Goal: Information Seeking & Learning: Learn about a topic

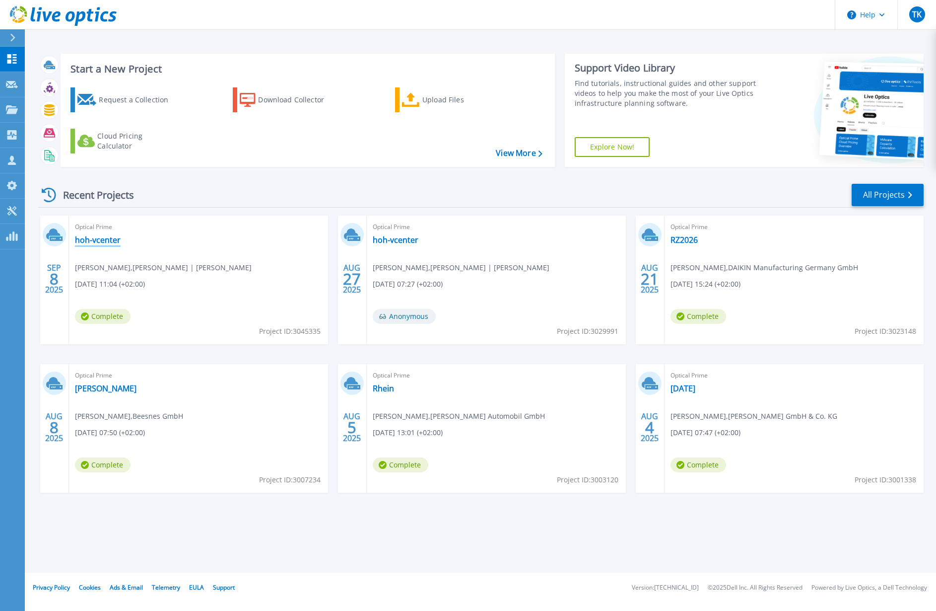
click at [104, 240] on link "hoh-vcenter" at bounding box center [98, 240] width 46 height 10
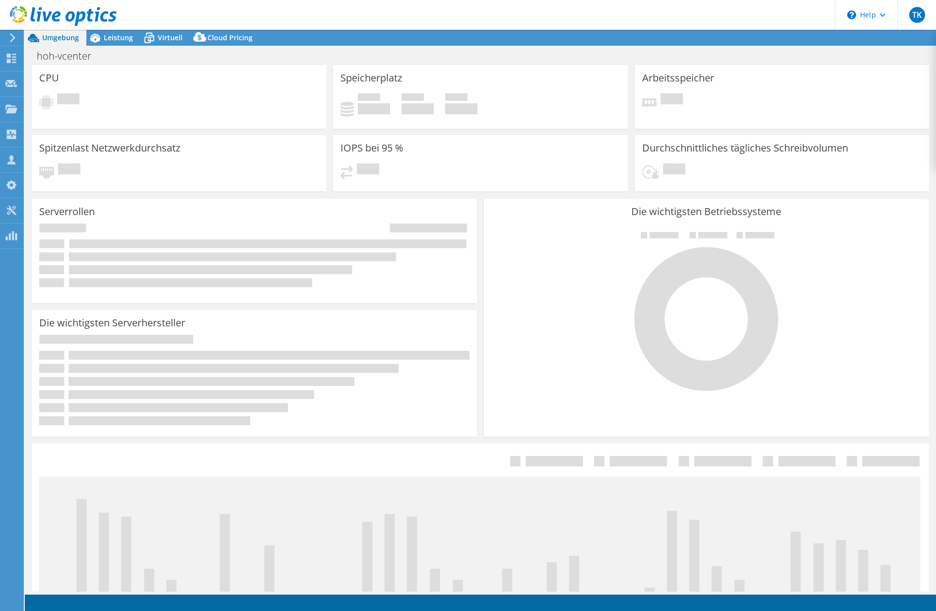
select select "EUFrankfurt"
select select "EUR"
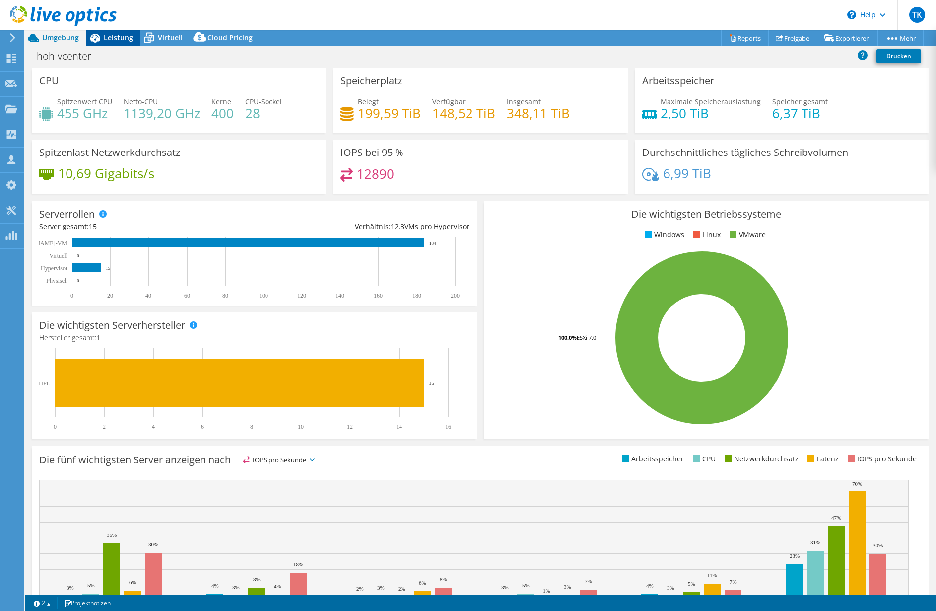
click at [116, 38] on span "Leistung" at bounding box center [118, 37] width 29 height 9
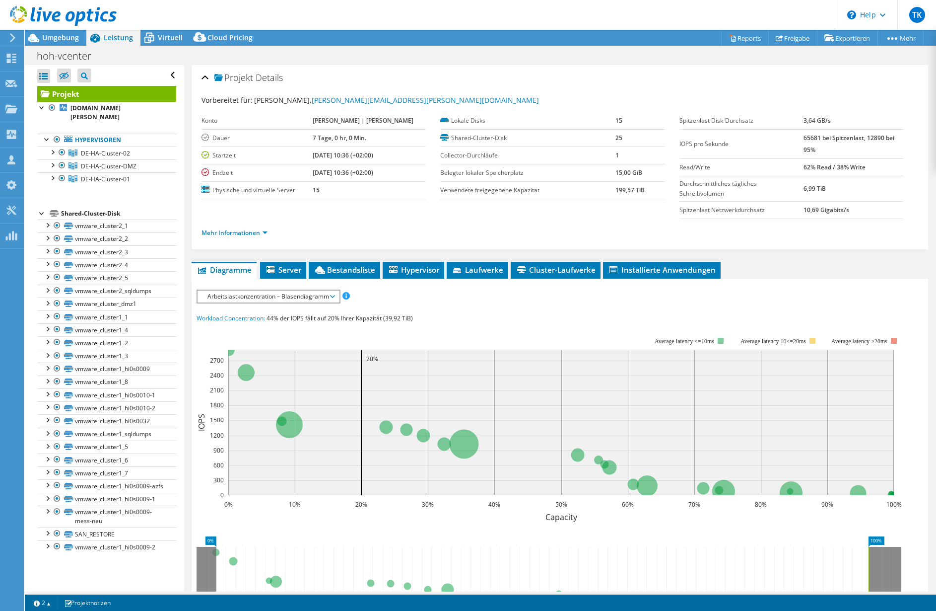
click at [44, 208] on div at bounding box center [42, 213] width 10 height 10
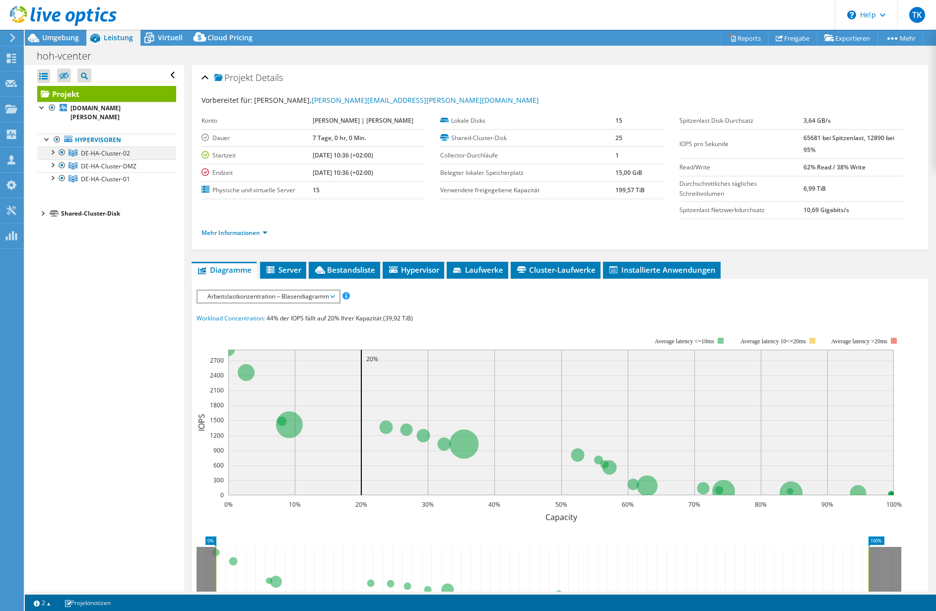
click at [54, 146] on div at bounding box center [52, 151] width 10 height 10
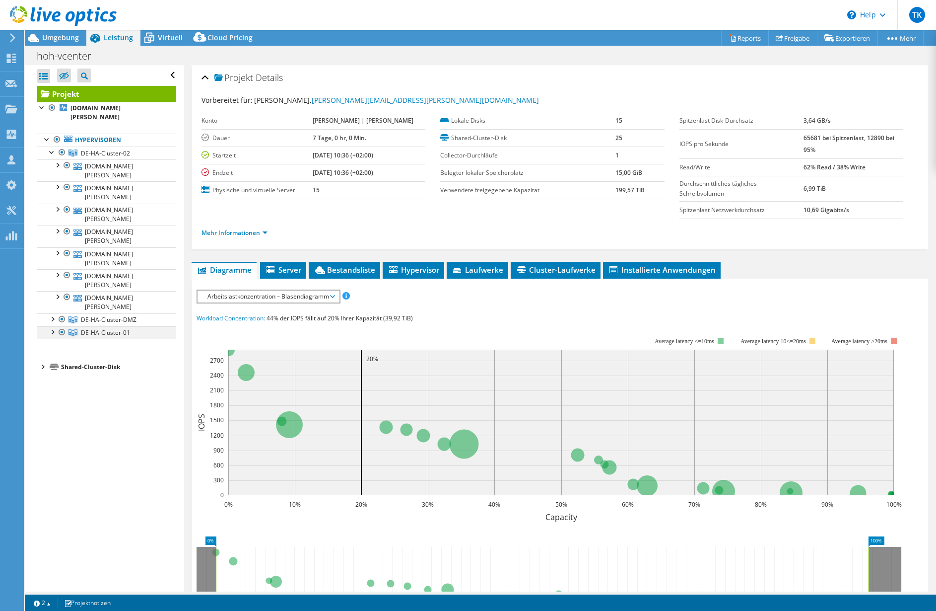
click at [55, 326] on div at bounding box center [52, 331] width 10 height 10
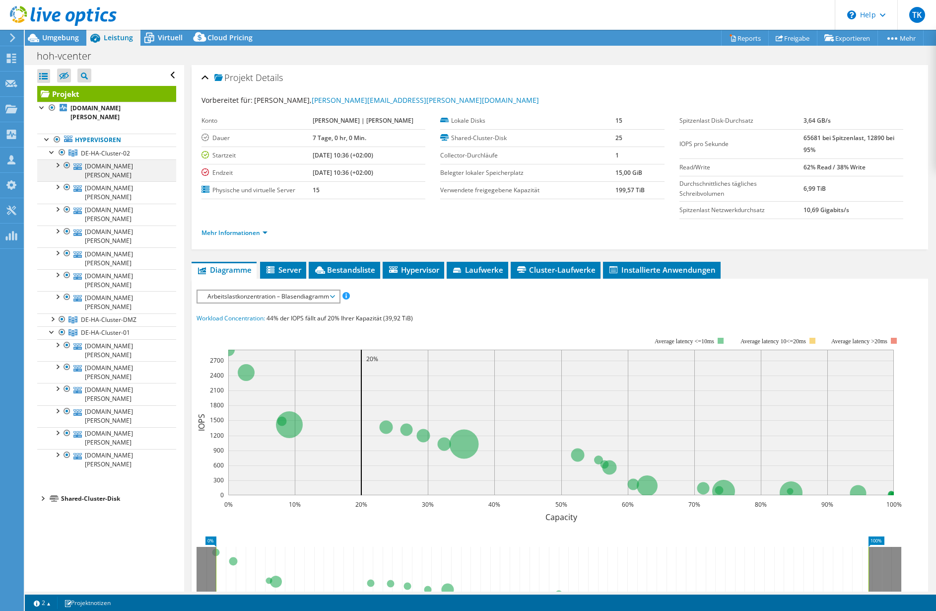
click at [57, 159] on div at bounding box center [57, 164] width 10 height 10
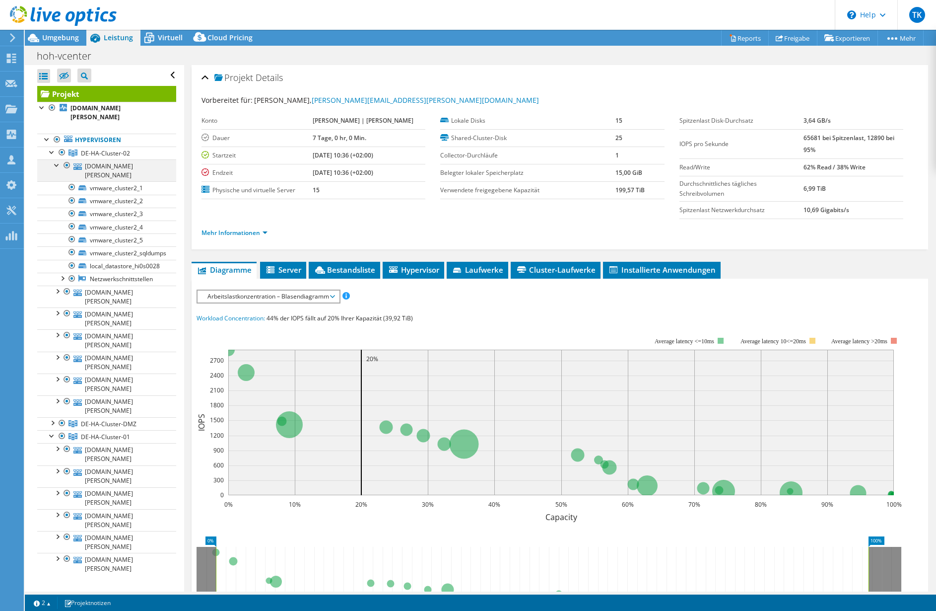
click at [55, 159] on div at bounding box center [57, 164] width 10 height 10
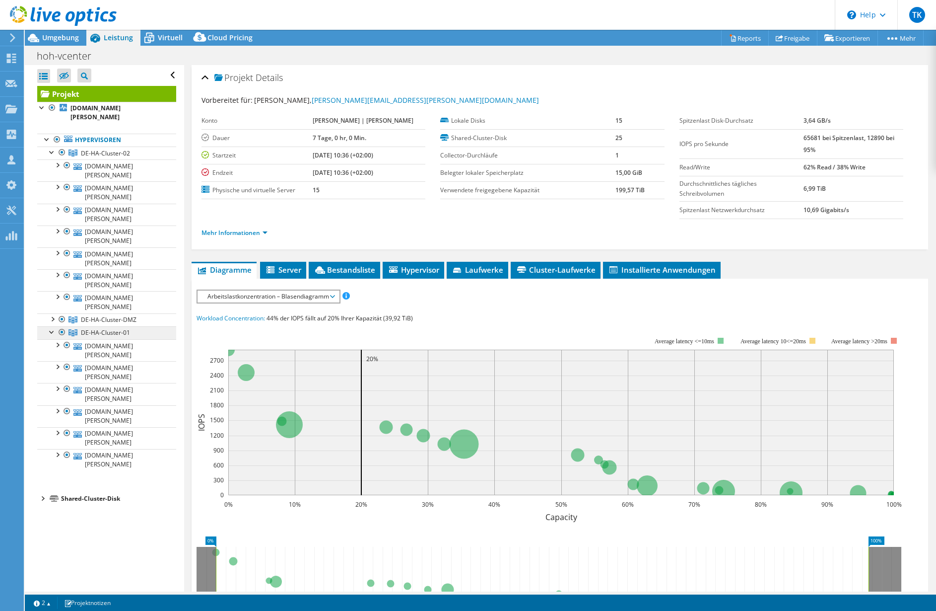
click at [46, 326] on link "DE-HA-Cluster-01" at bounding box center [106, 332] width 139 height 13
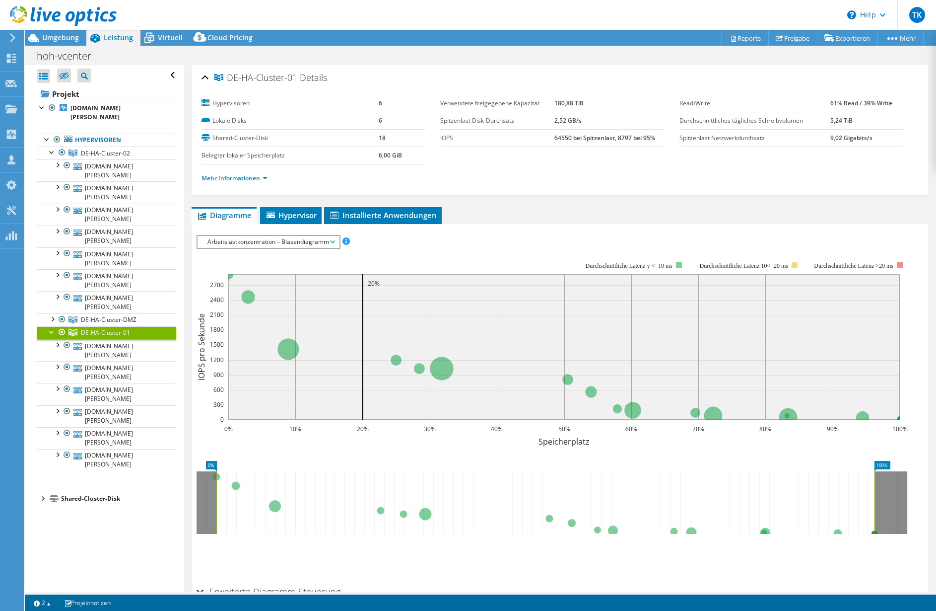
click at [51, 326] on div at bounding box center [52, 331] width 10 height 10
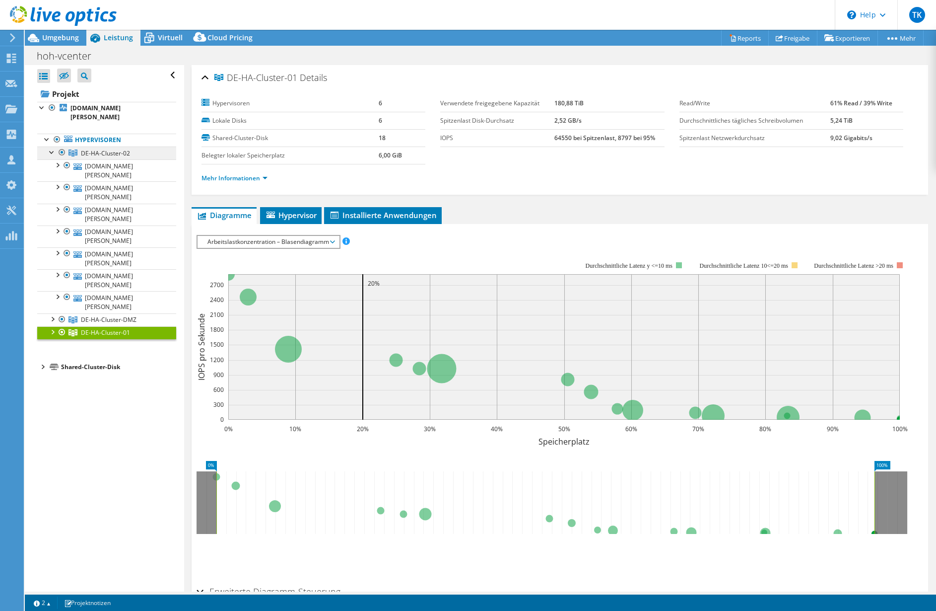
click at [91, 149] on span "DE-HA-Cluster-02" at bounding box center [105, 153] width 49 height 8
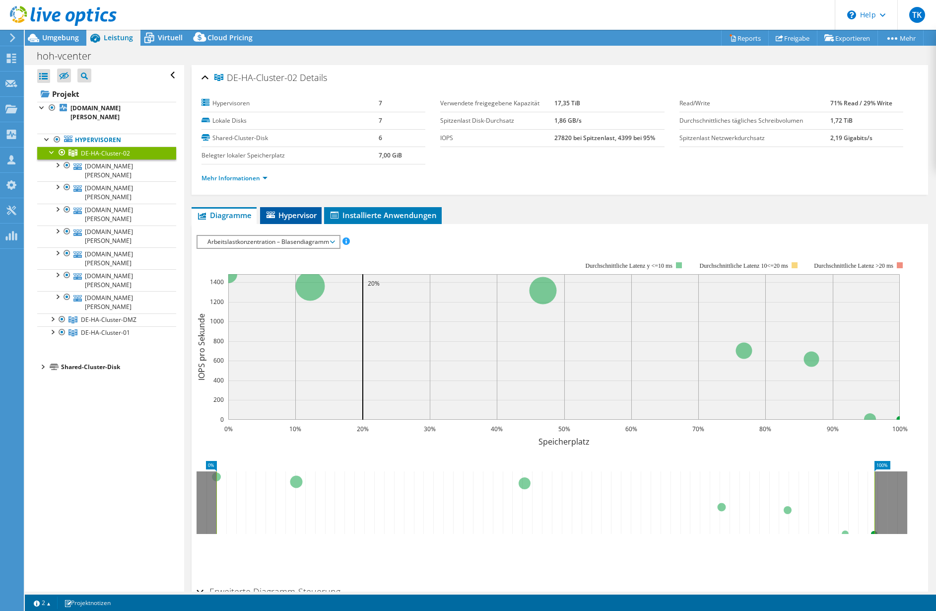
click at [280, 211] on span "Hypervisor" at bounding box center [291, 215] width 52 height 10
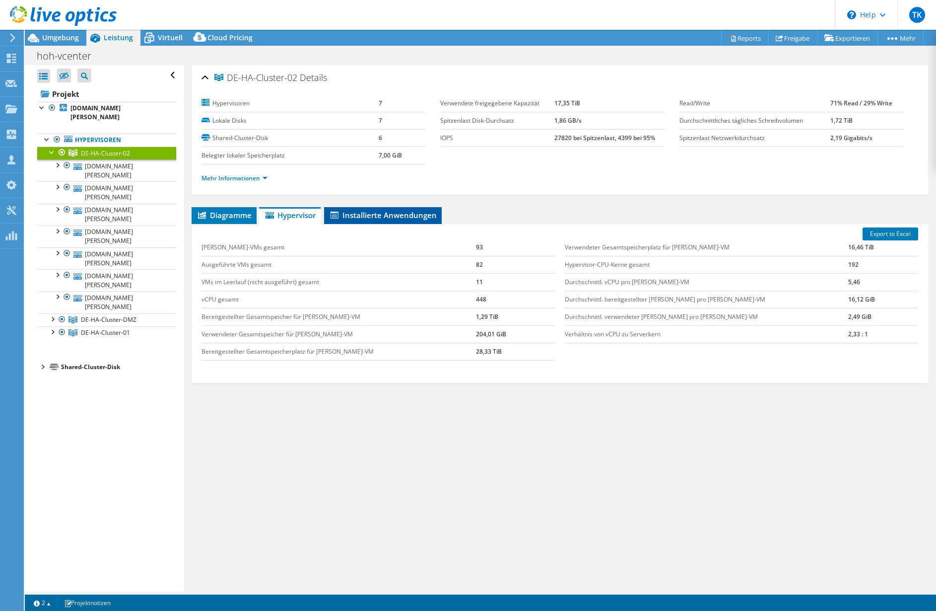
click at [381, 218] on span "Installierte Anwendungen" at bounding box center [383, 215] width 108 height 10
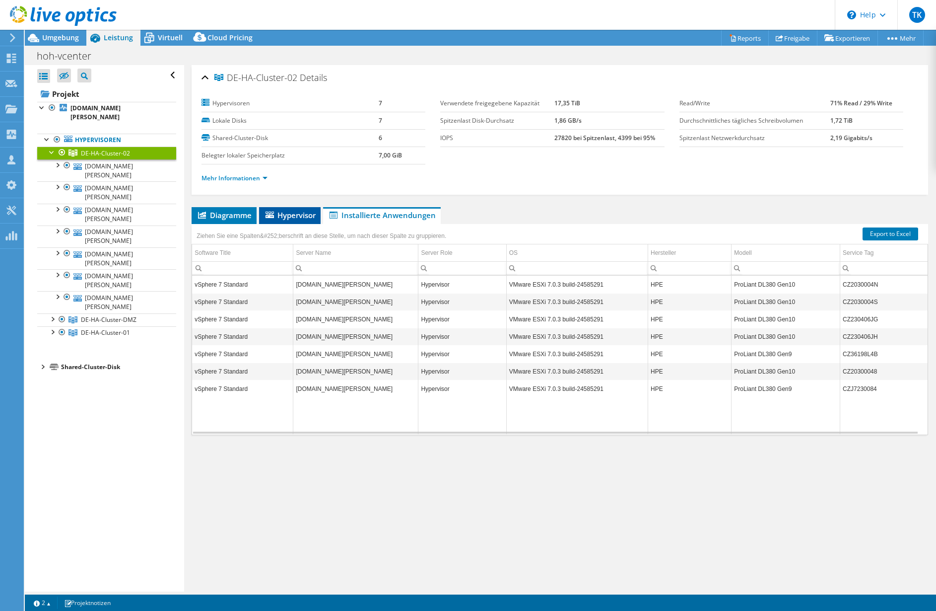
click at [288, 216] on span "Hypervisor" at bounding box center [290, 215] width 52 height 10
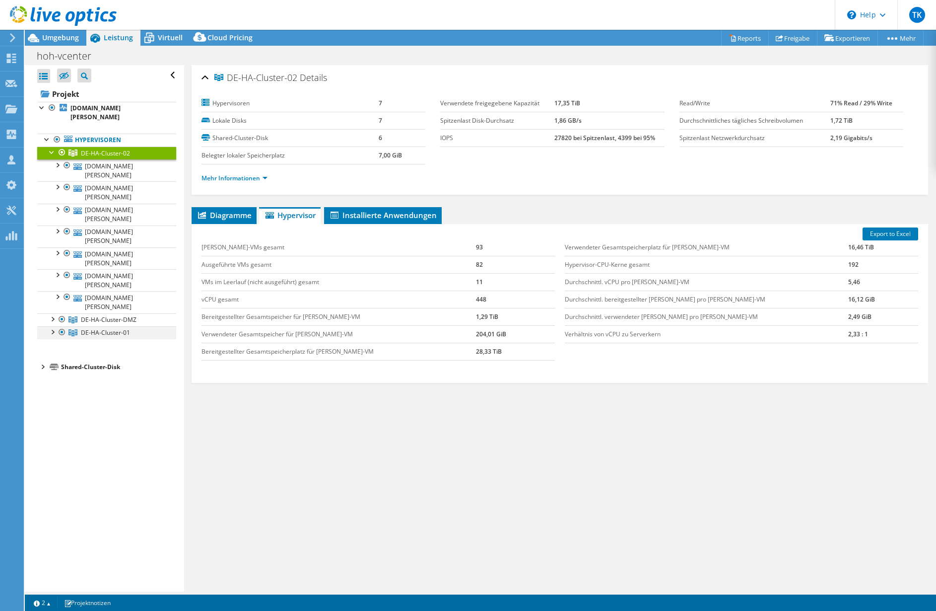
click at [52, 326] on div at bounding box center [52, 331] width 10 height 10
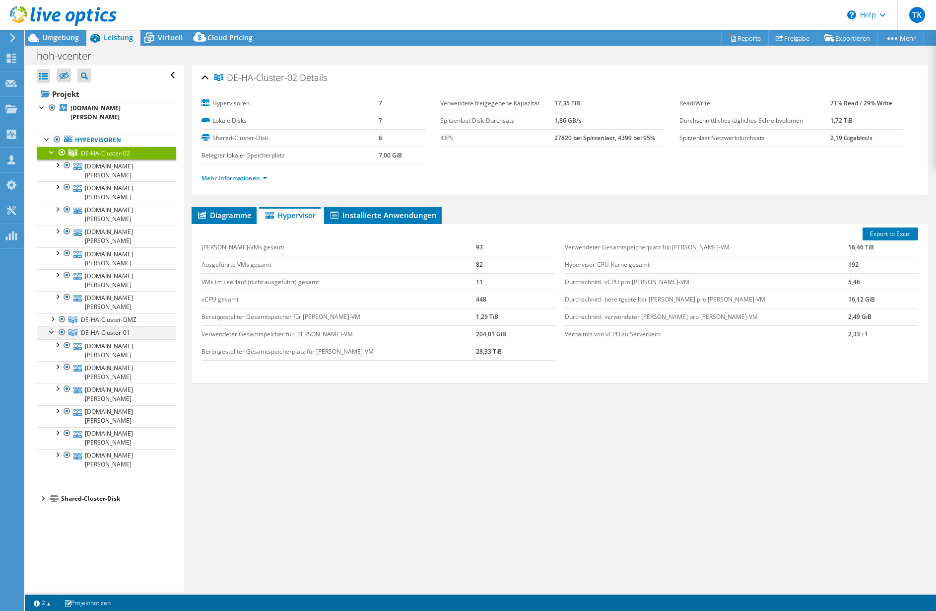
click at [51, 326] on div at bounding box center [52, 331] width 10 height 10
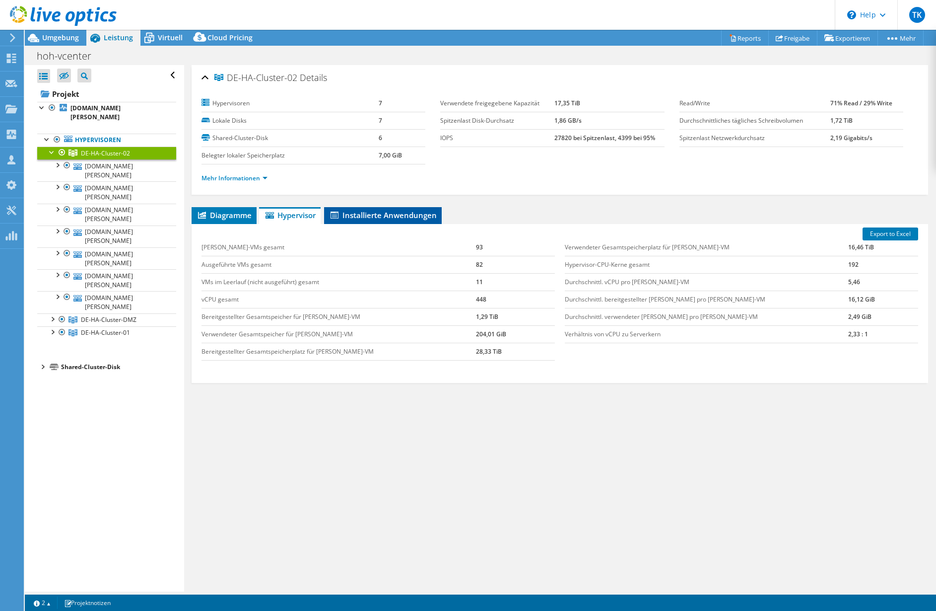
click at [367, 219] on span "Installierte Anwendungen" at bounding box center [383, 215] width 108 height 10
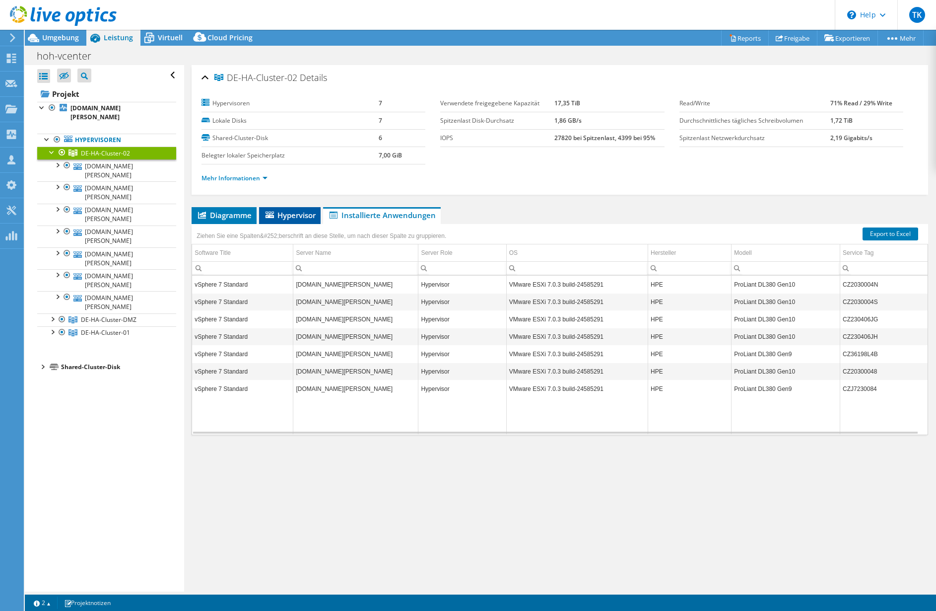
click at [304, 212] on span "Hypervisor" at bounding box center [290, 215] width 52 height 10
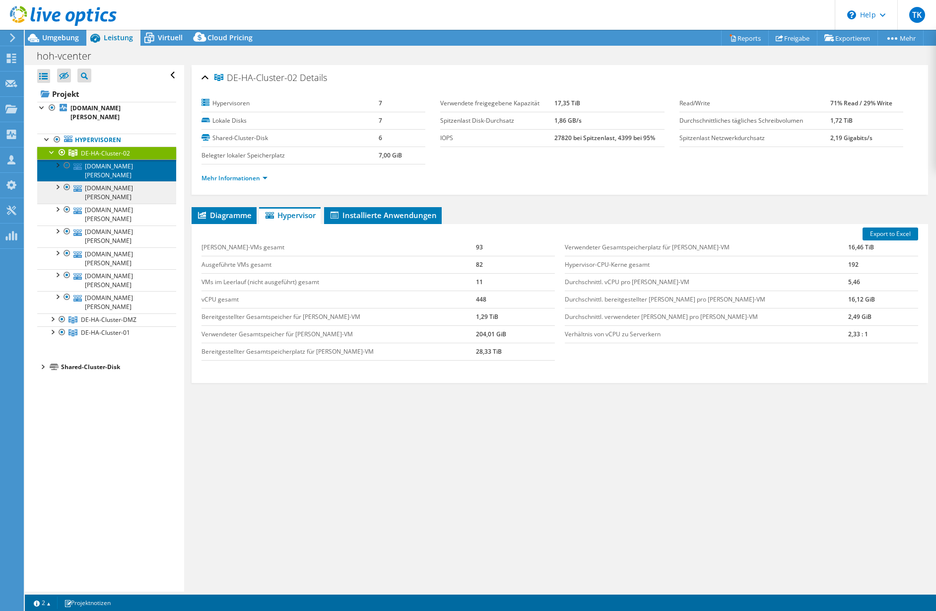
drag, startPoint x: 120, startPoint y: 159, endPoint x: 155, endPoint y: 165, distance: 35.7
click at [120, 159] on link "[DOMAIN_NAME][PERSON_NAME]" at bounding box center [106, 170] width 139 height 22
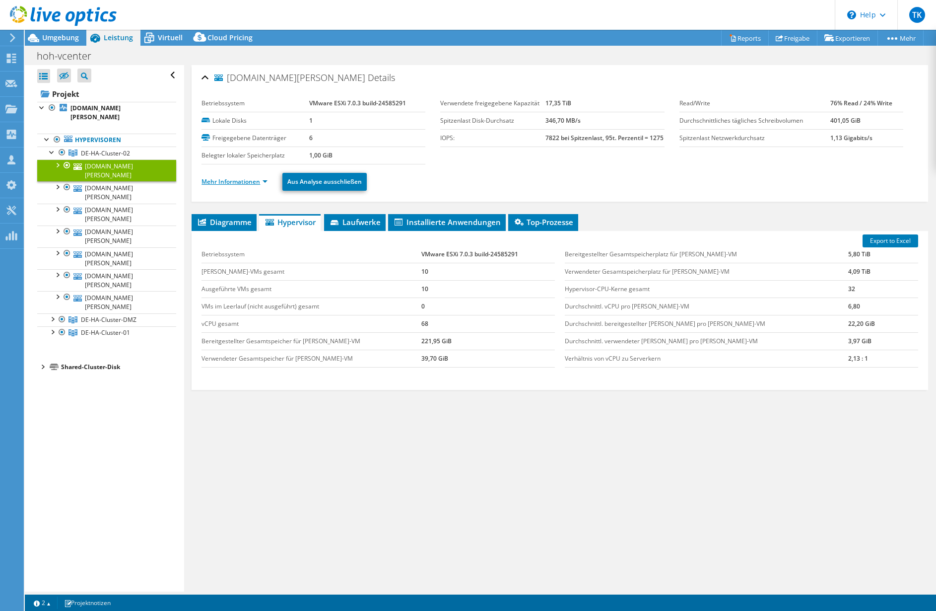
click at [265, 182] on link "Mehr Informationen" at bounding box center [235, 181] width 66 height 8
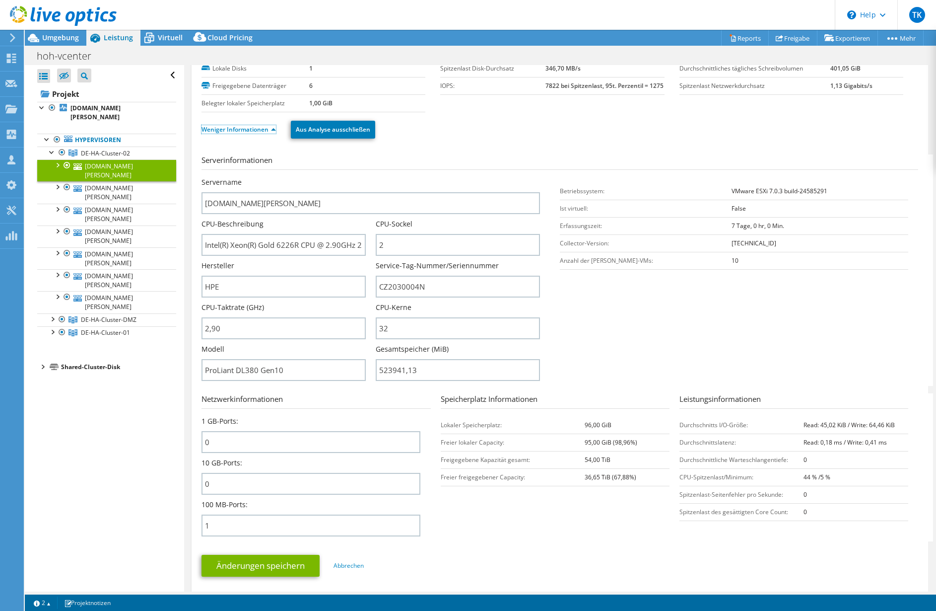
scroll to position [99, 0]
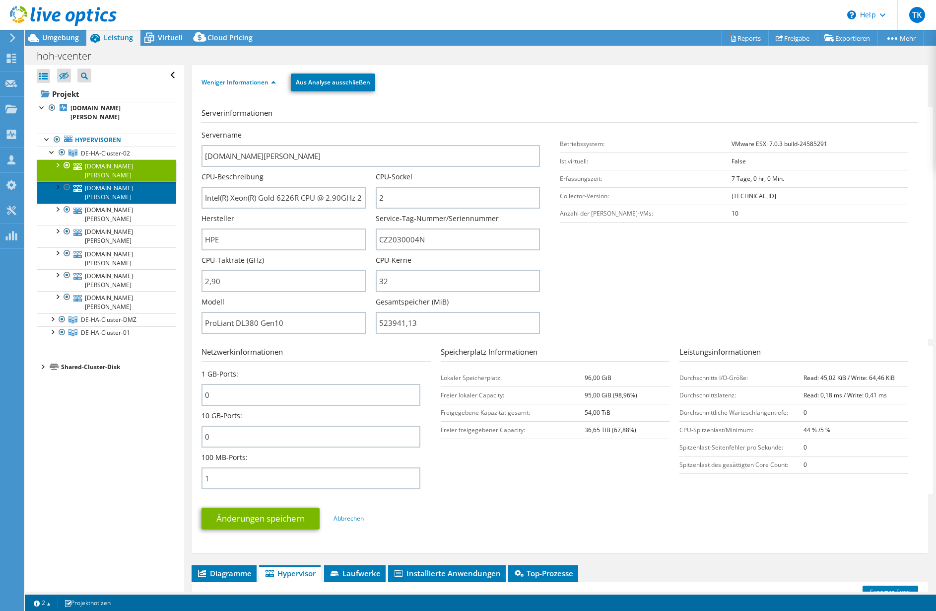
click at [129, 181] on link "[DOMAIN_NAME][PERSON_NAME]" at bounding box center [106, 192] width 139 height 22
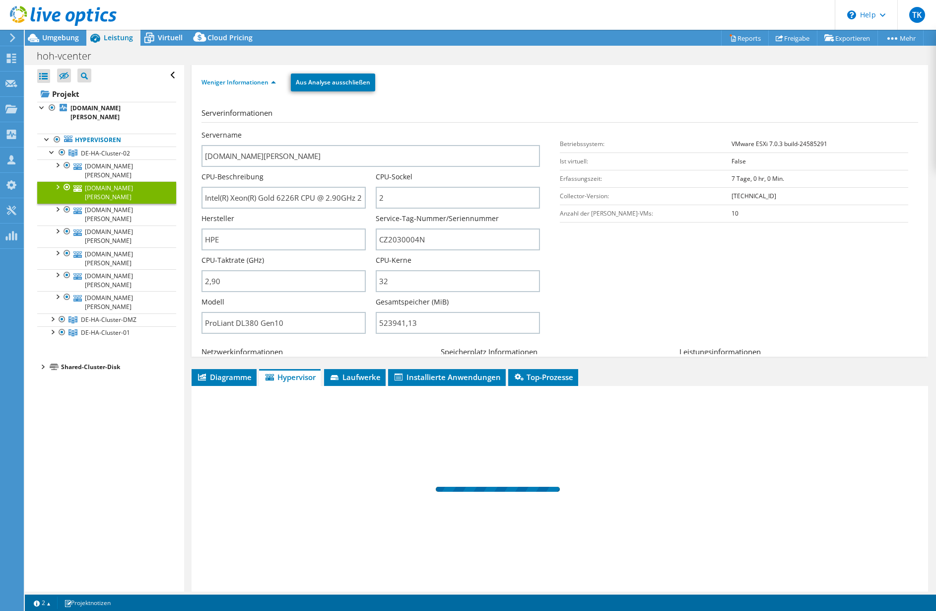
scroll to position [0, 0]
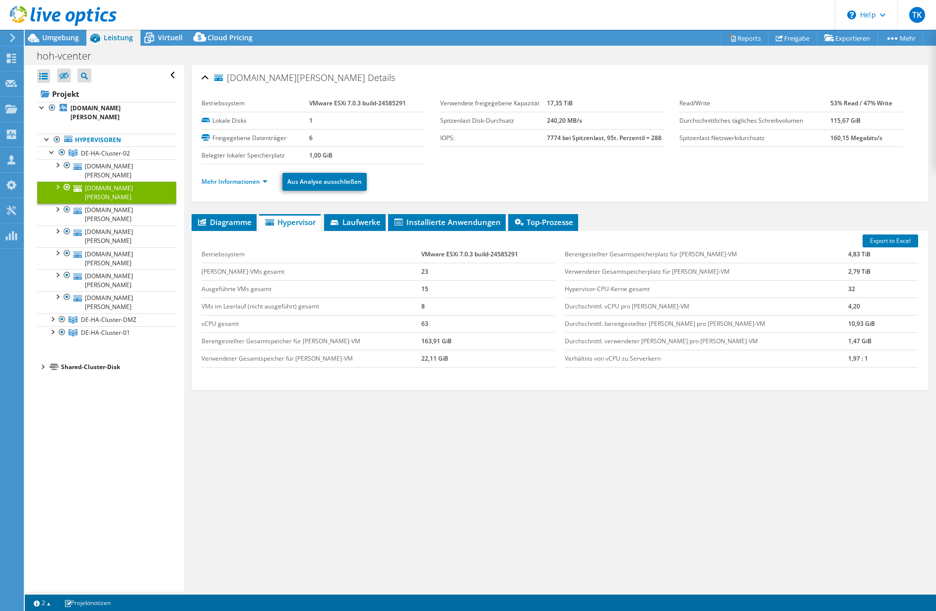
click at [263, 177] on li "Mehr Informationen" at bounding box center [238, 181] width 72 height 11
click at [265, 181] on link "Mehr Informationen" at bounding box center [235, 181] width 66 height 8
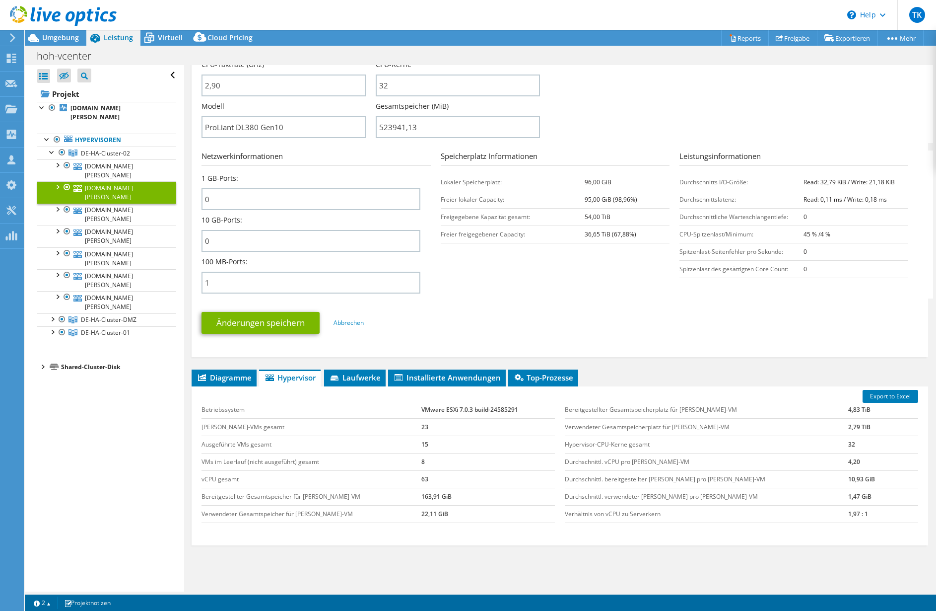
scroll to position [298, 0]
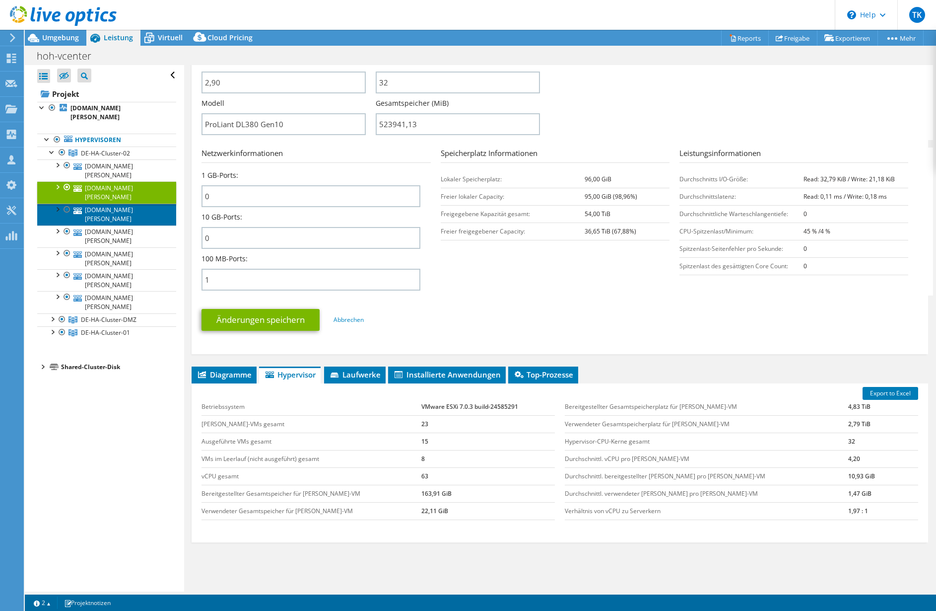
click at [148, 204] on link "[DOMAIN_NAME][PERSON_NAME]" at bounding box center [106, 215] width 139 height 22
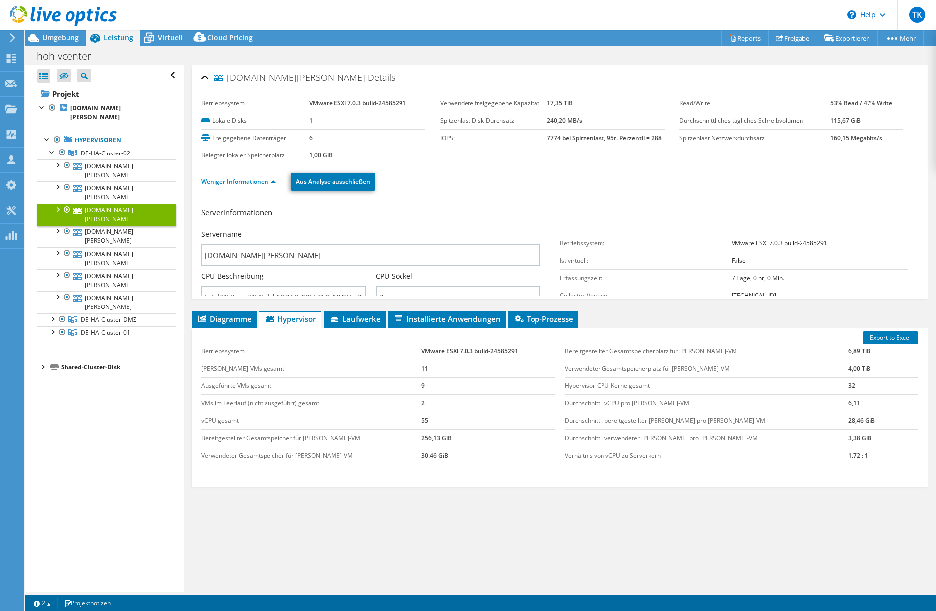
scroll to position [0, 0]
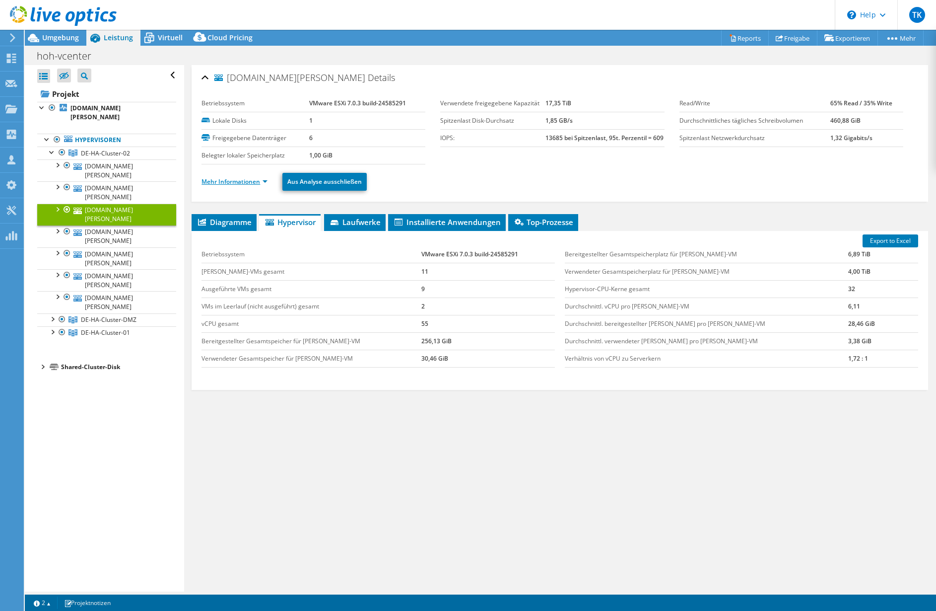
click at [262, 182] on link "Mehr Informationen" at bounding box center [235, 181] width 66 height 8
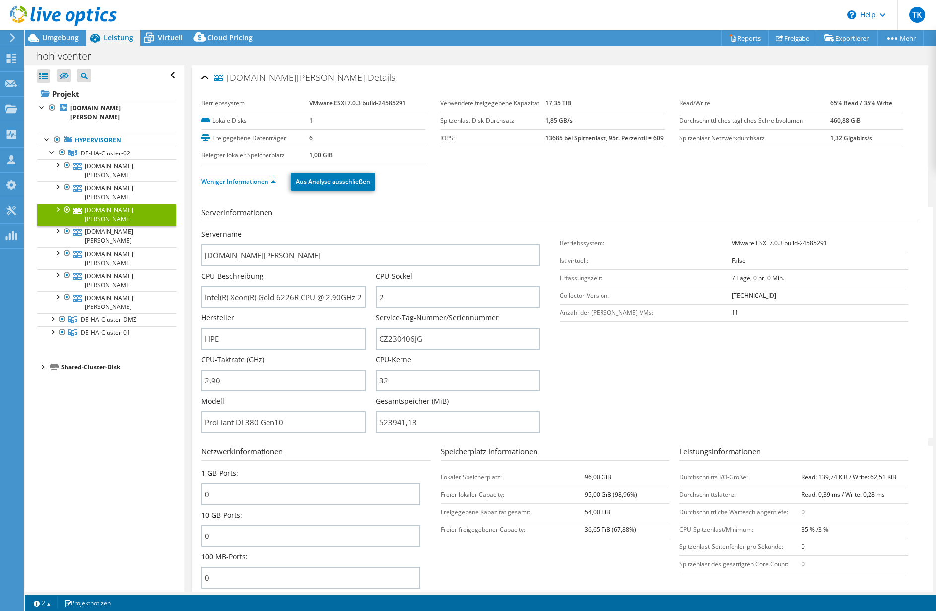
scroll to position [149, 0]
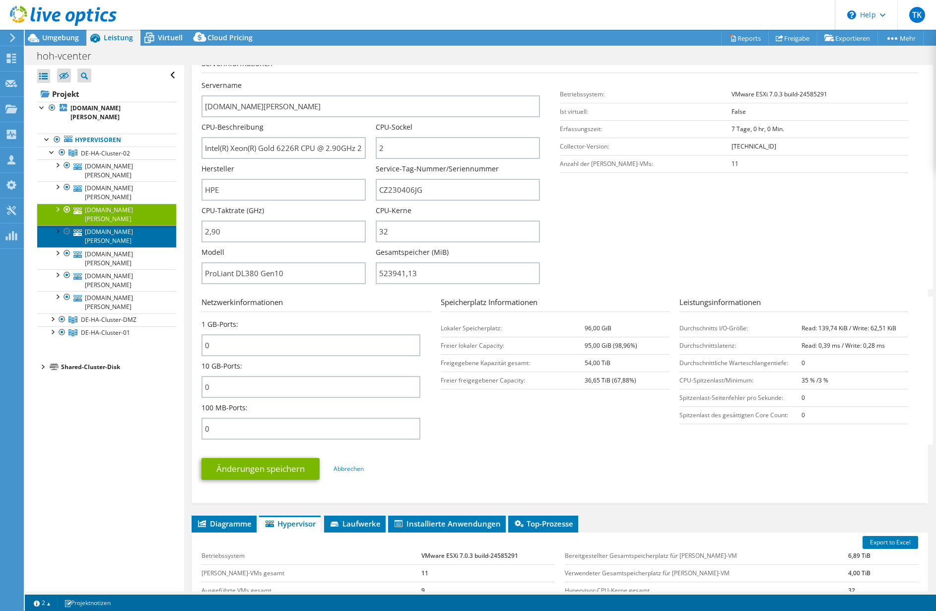
click at [106, 225] on link "[DOMAIN_NAME][PERSON_NAME]" at bounding box center [106, 236] width 139 height 22
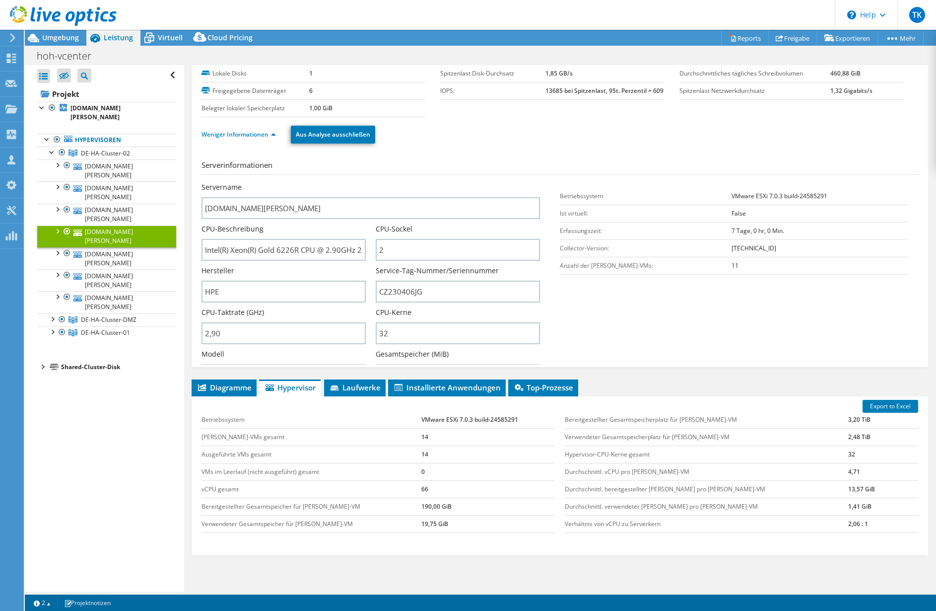
scroll to position [0, 0]
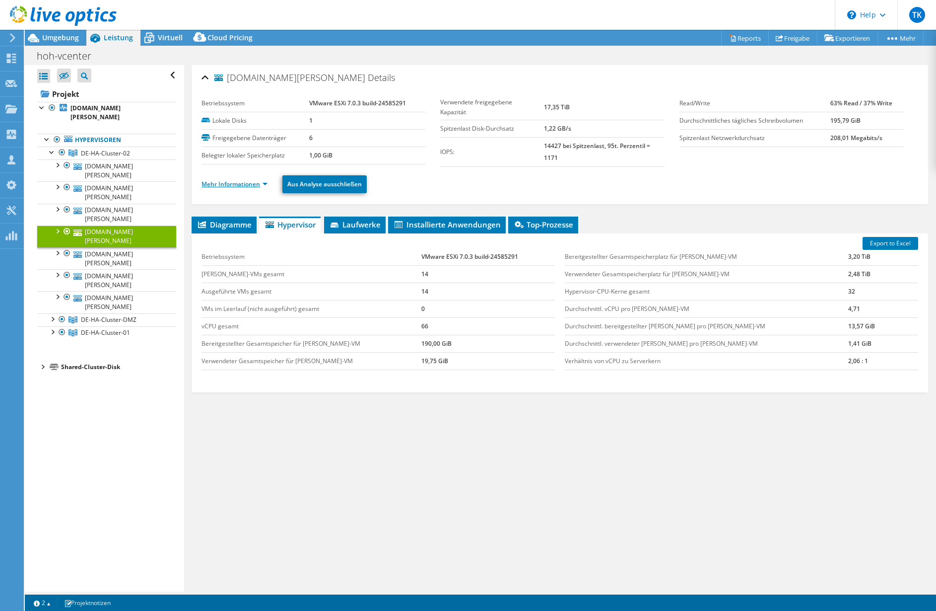
click at [261, 180] on link "Mehr Informationen" at bounding box center [235, 184] width 66 height 8
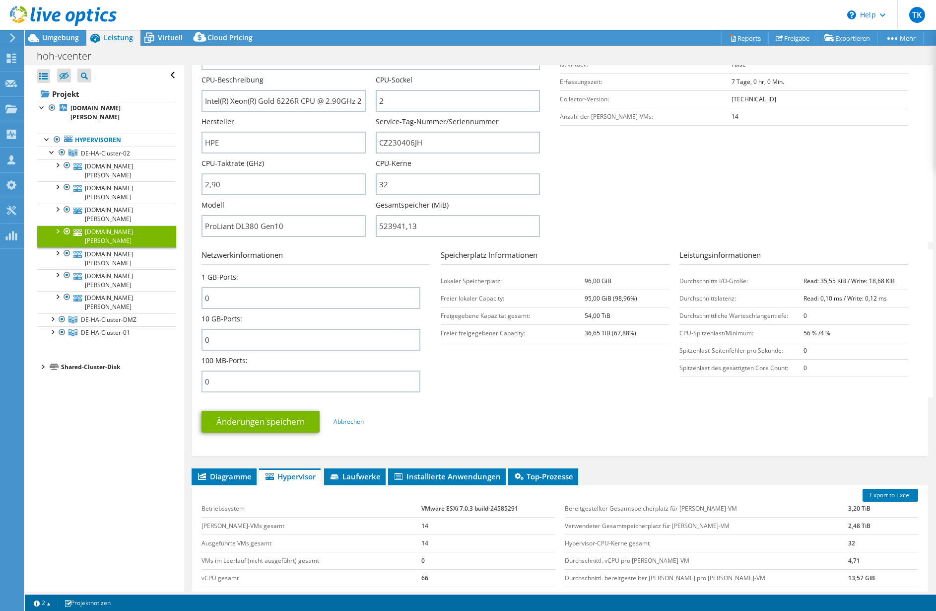
scroll to position [341, 0]
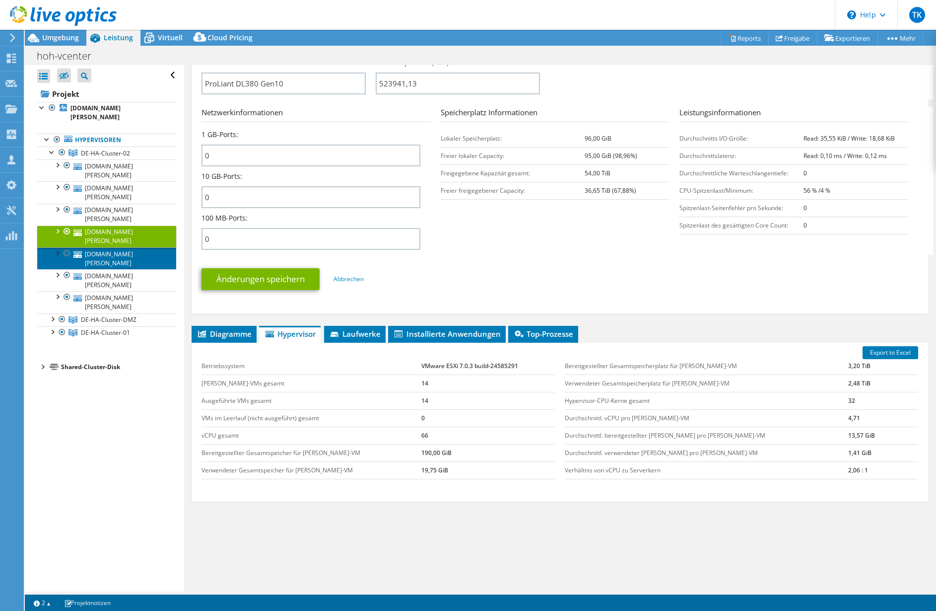
click at [98, 247] on link "[DOMAIN_NAME][PERSON_NAME]" at bounding box center [106, 258] width 139 height 22
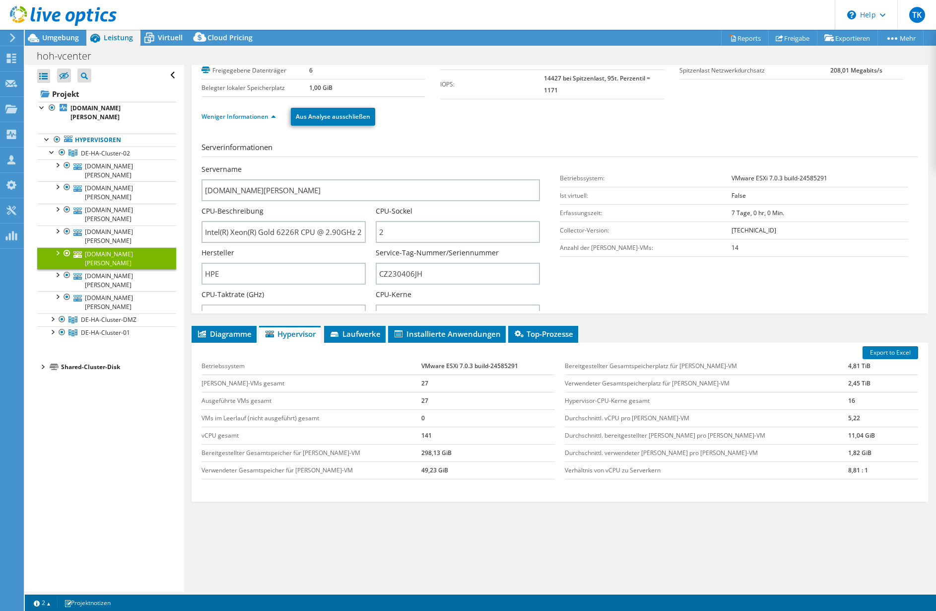
scroll to position [0, 0]
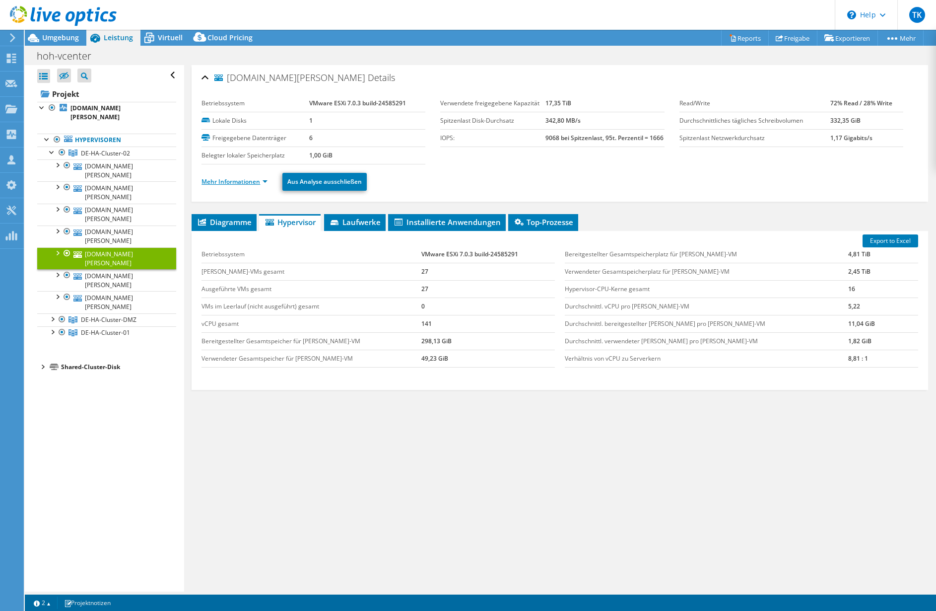
click at [266, 184] on link "Mehr Informationen" at bounding box center [235, 181] width 66 height 8
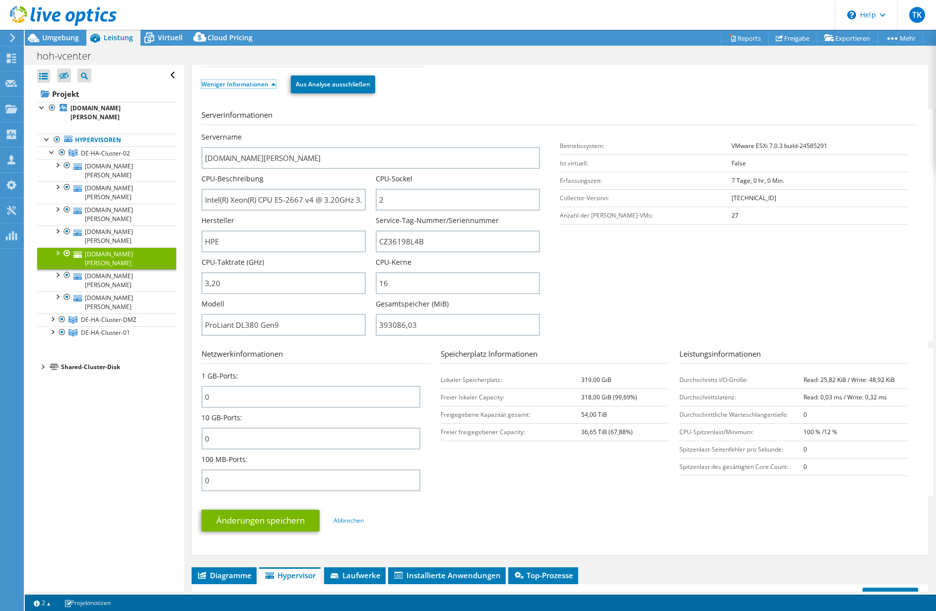
scroll to position [149, 0]
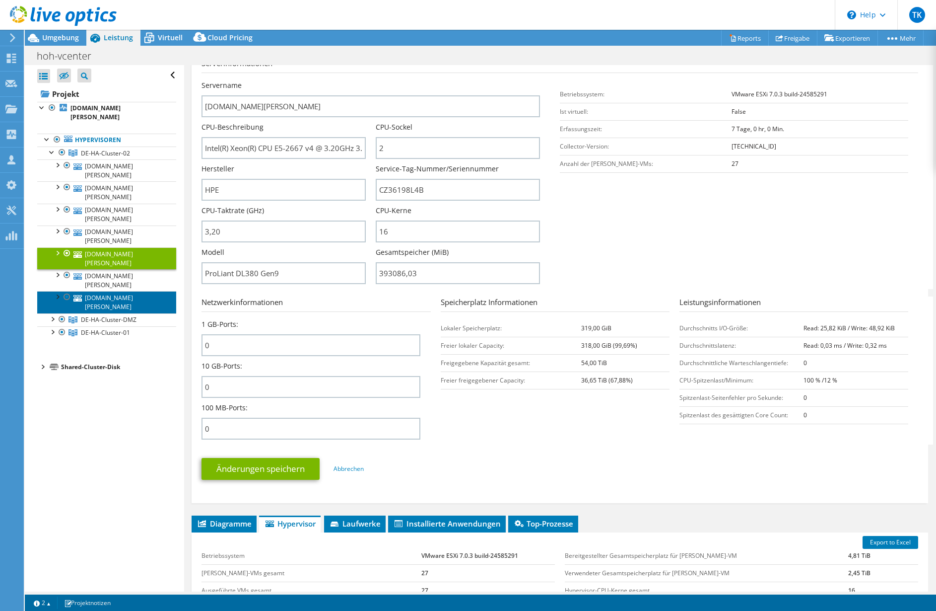
click at [122, 291] on link "[DOMAIN_NAME][PERSON_NAME]" at bounding box center [106, 302] width 139 height 22
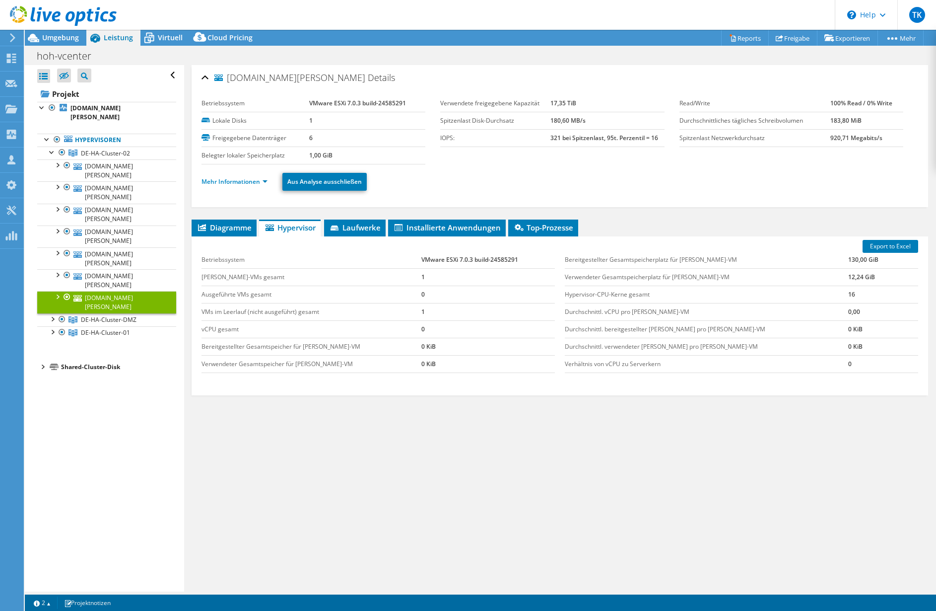
scroll to position [0, 0]
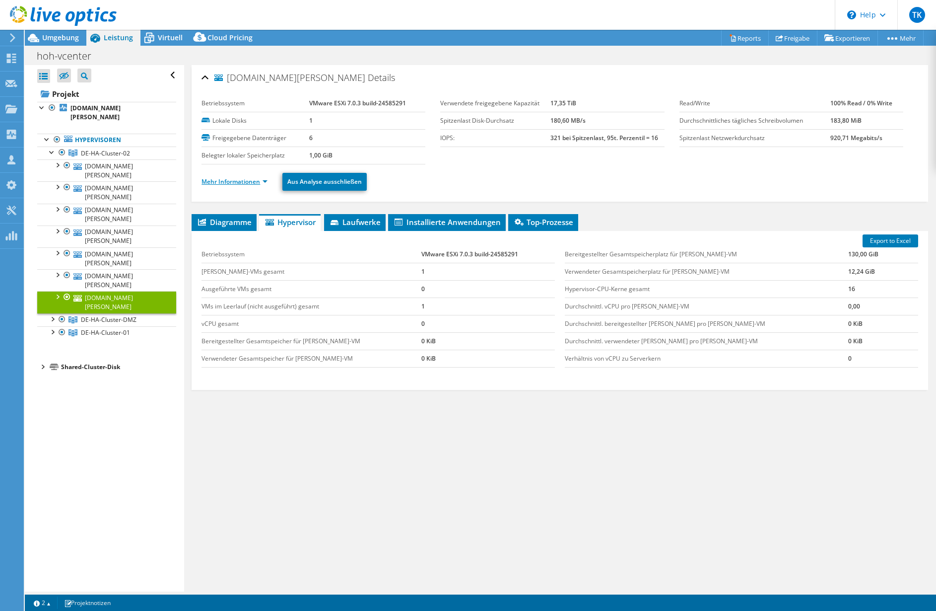
click at [262, 179] on link "Mehr Informationen" at bounding box center [235, 181] width 66 height 8
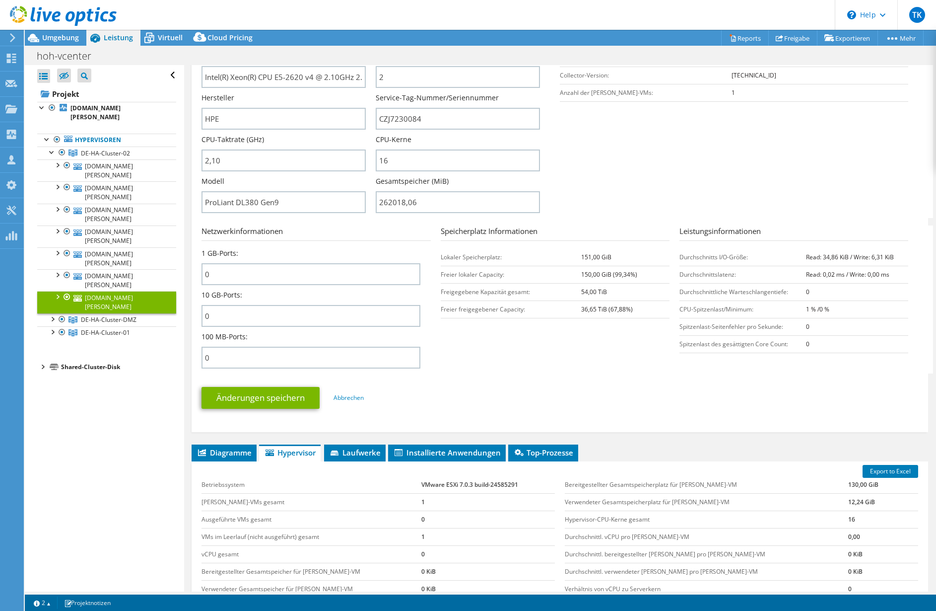
scroll to position [149, 0]
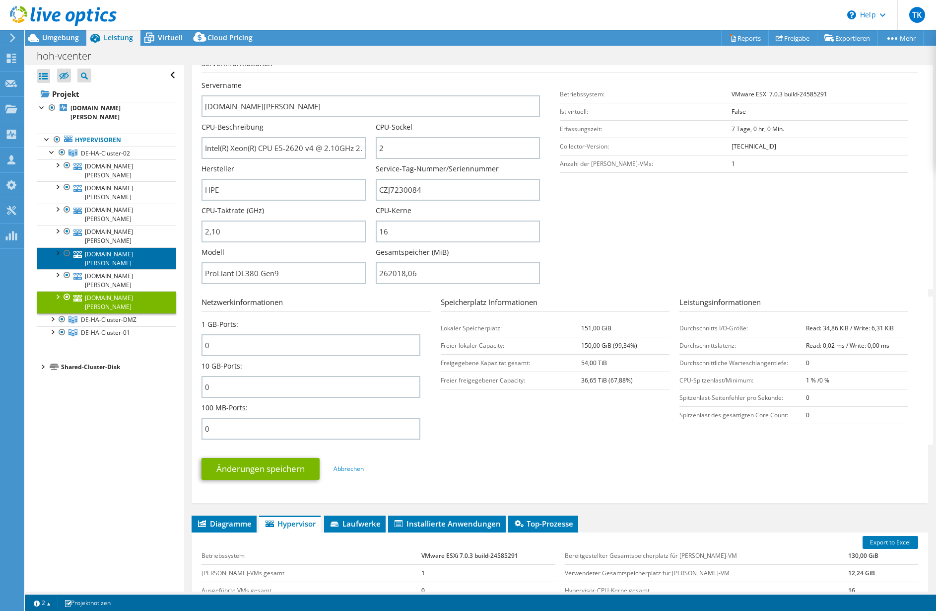
click at [94, 247] on link "[DOMAIN_NAME][PERSON_NAME]" at bounding box center [106, 258] width 139 height 22
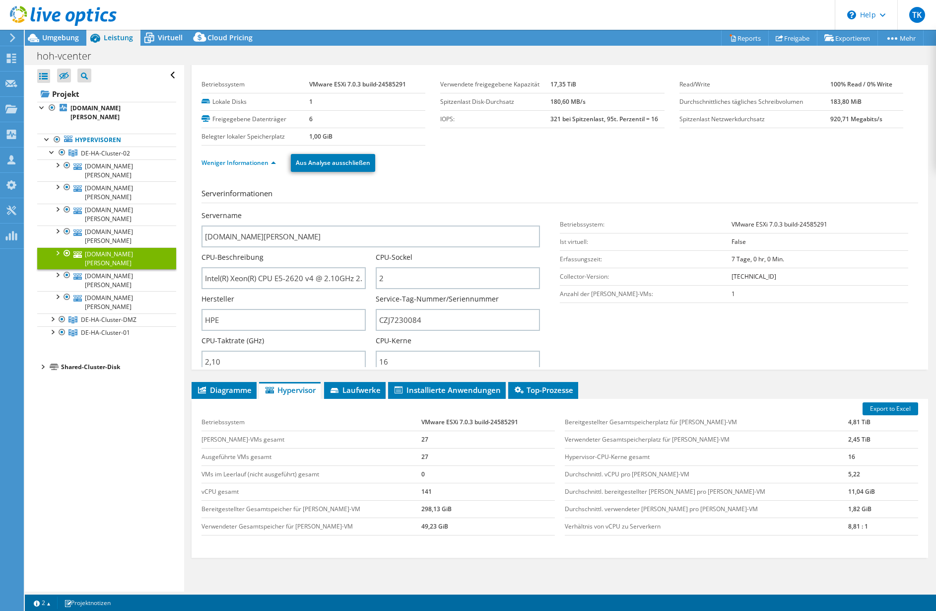
scroll to position [0, 0]
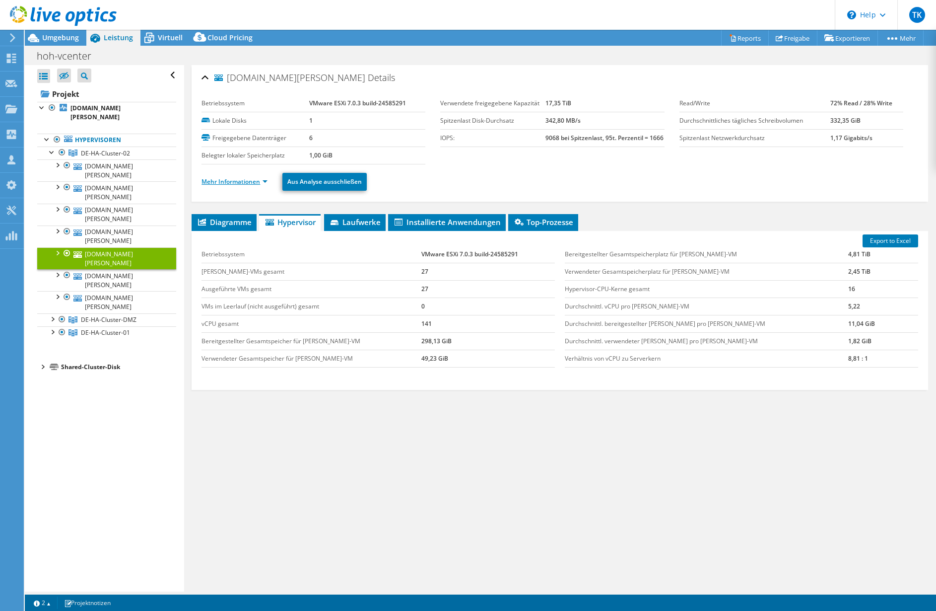
click at [262, 180] on link "Mehr Informationen" at bounding box center [235, 181] width 66 height 8
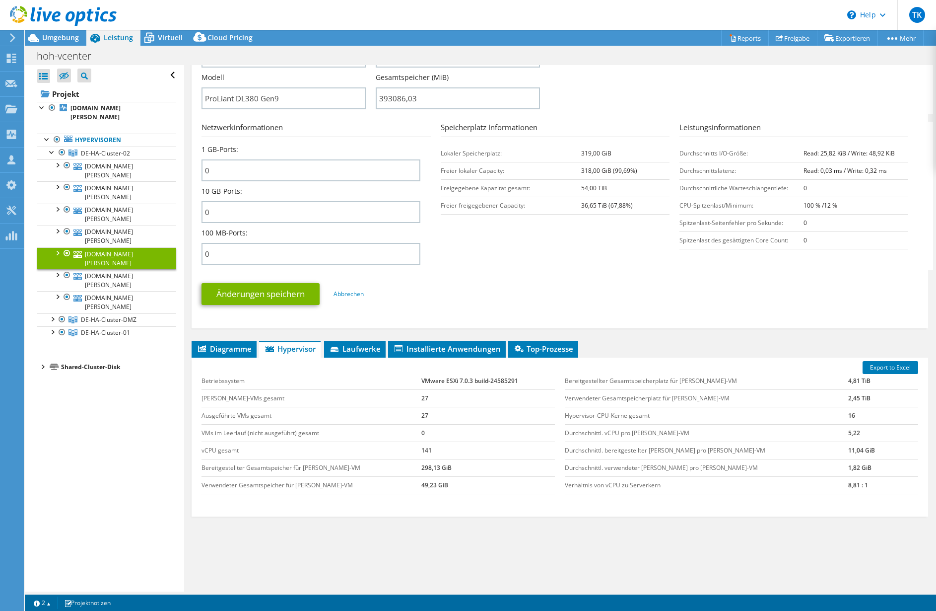
scroll to position [341, 0]
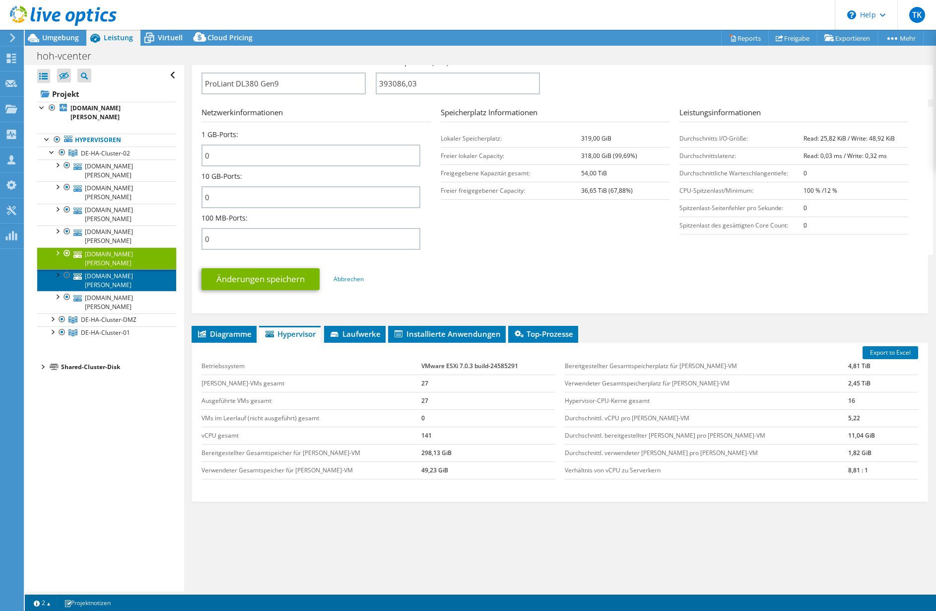
click at [124, 269] on link "[DOMAIN_NAME][PERSON_NAME]" at bounding box center [106, 280] width 139 height 22
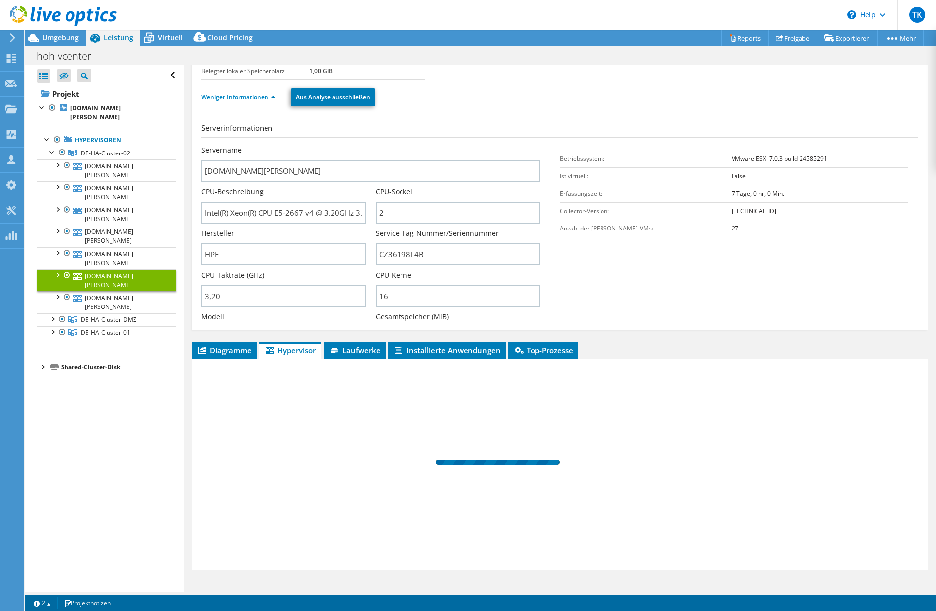
scroll to position [0, 0]
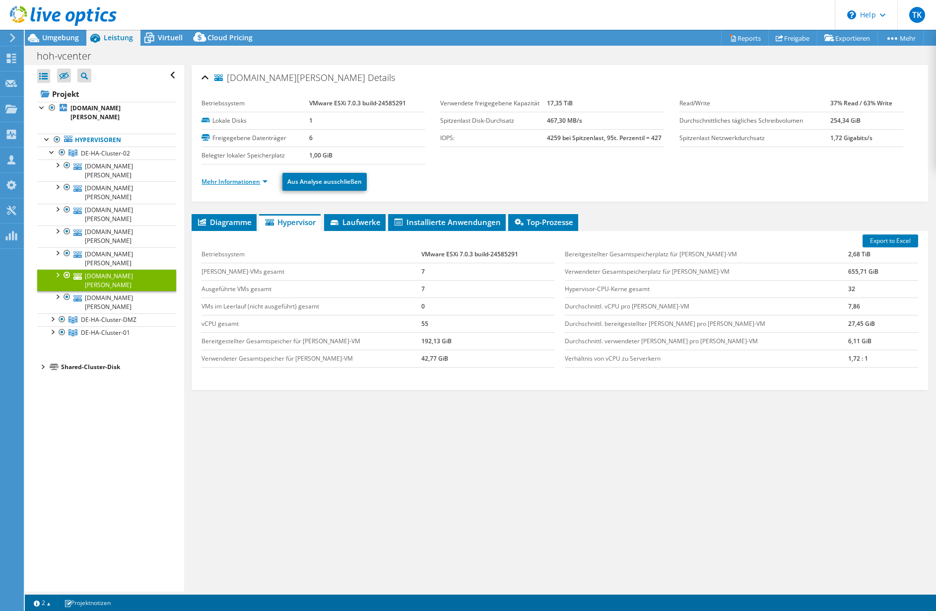
click at [265, 181] on link "Mehr Informationen" at bounding box center [235, 181] width 66 height 8
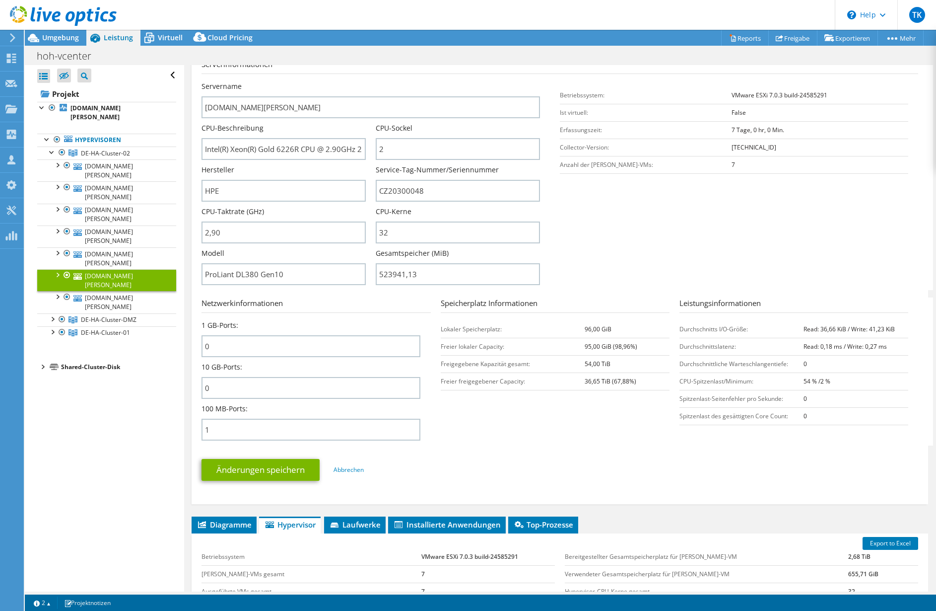
scroll to position [149, 0]
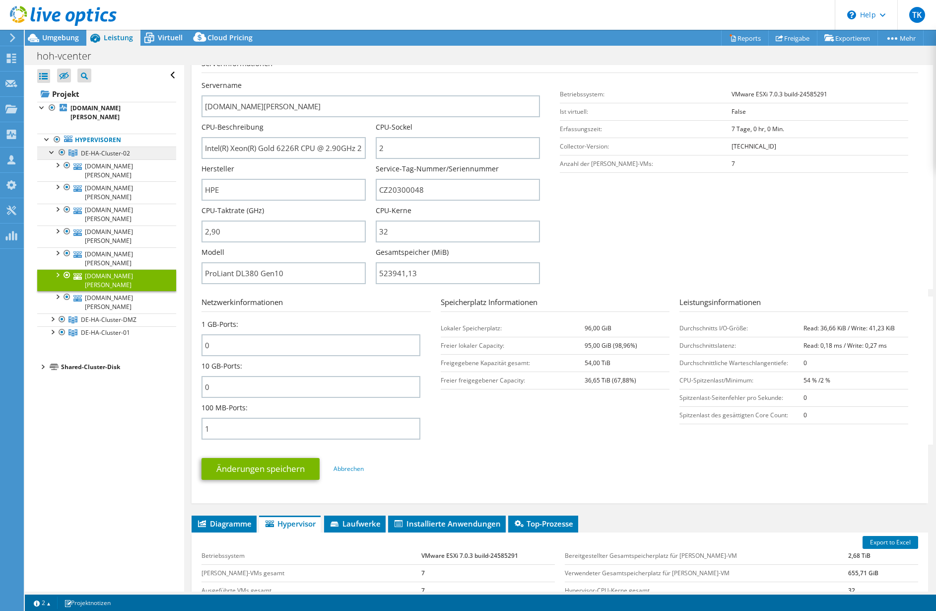
click at [91, 149] on span "DE-HA-Cluster-02" at bounding box center [105, 153] width 49 height 8
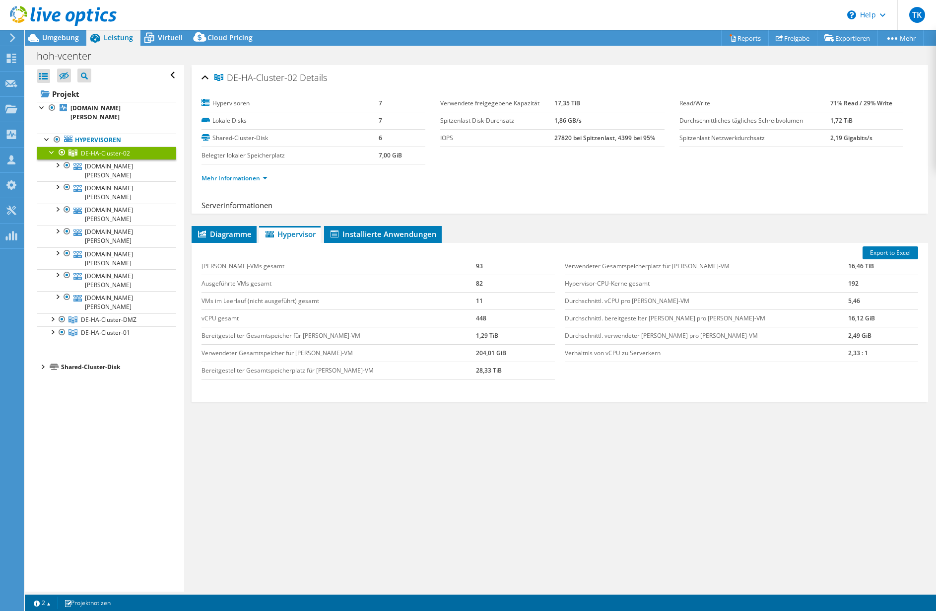
scroll to position [0, 0]
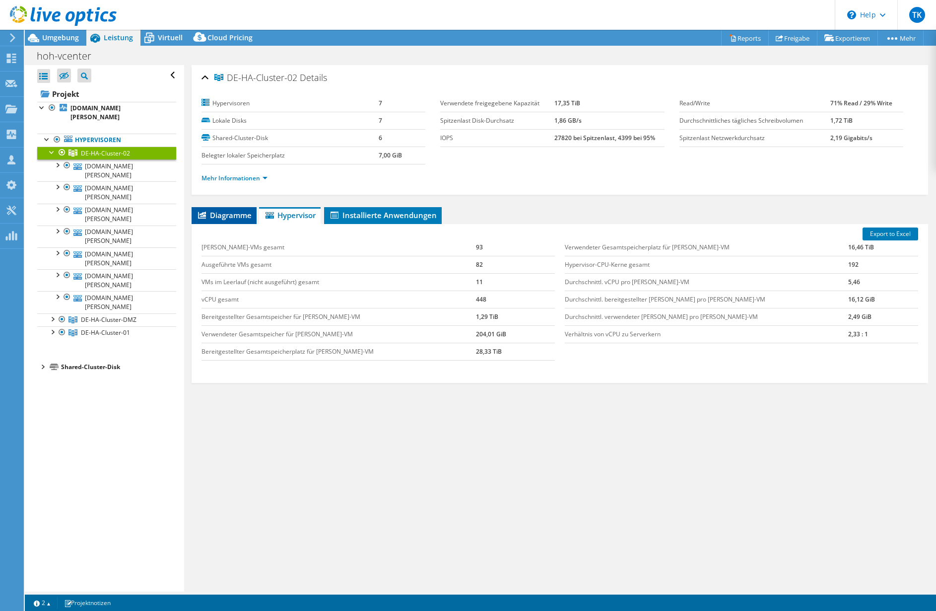
click at [232, 212] on span "Diagramme" at bounding box center [224, 215] width 55 height 10
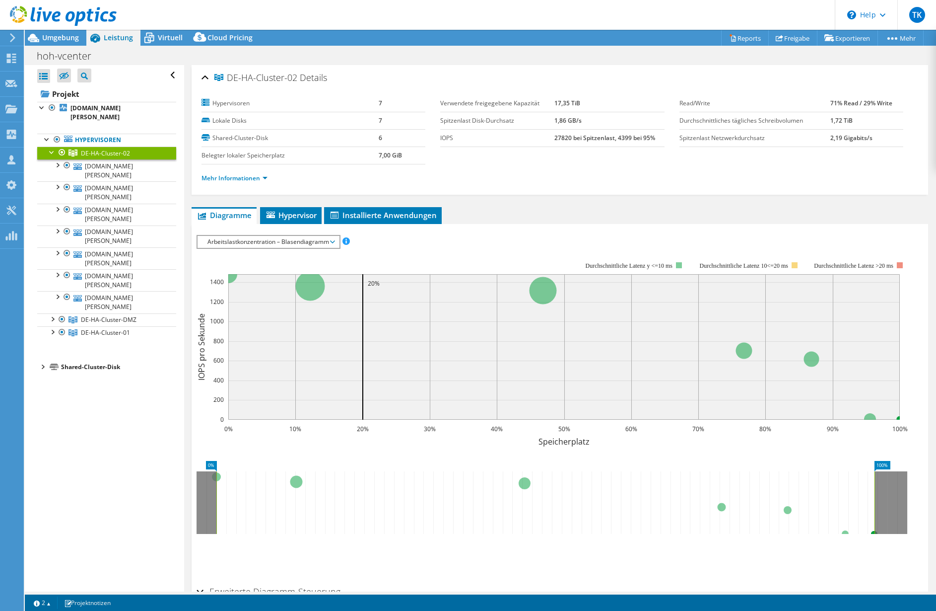
click at [274, 241] on span "Arbeitslastkonzentration – Blasendiagramm" at bounding box center [269, 242] width 132 height 12
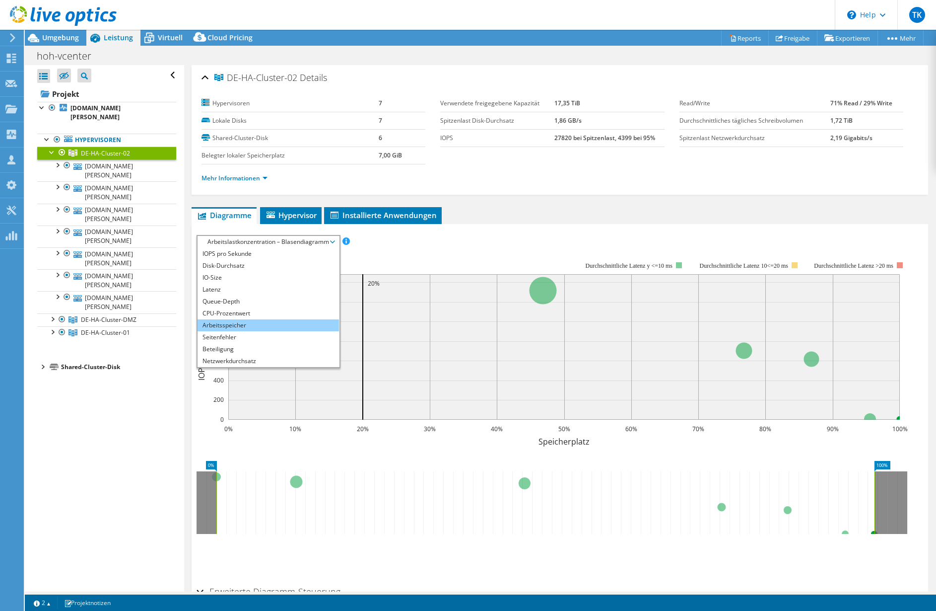
click at [229, 324] on li "Arbeitsspeicher" at bounding box center [268, 325] width 141 height 12
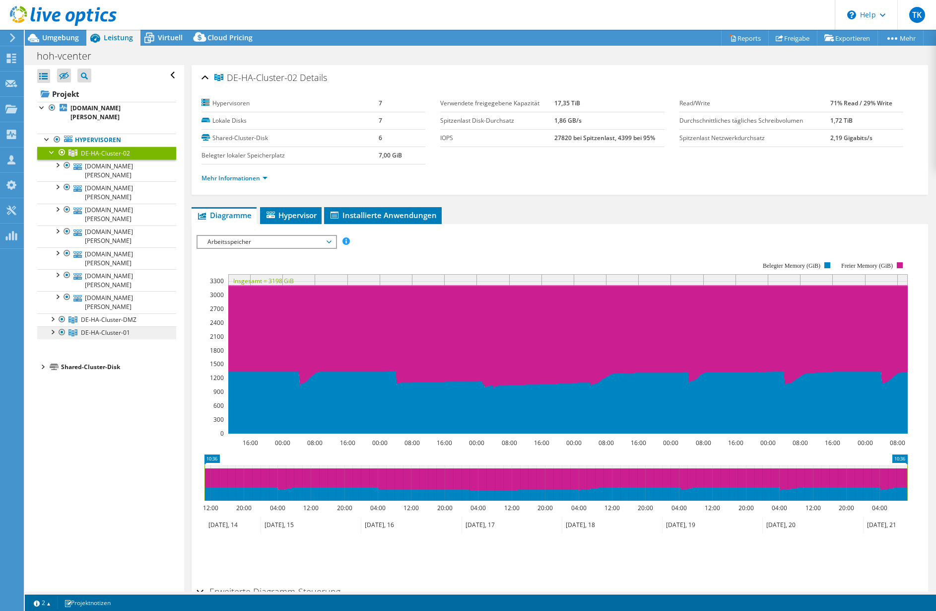
click at [95, 328] on span "DE-HA-Cluster-01" at bounding box center [105, 332] width 49 height 8
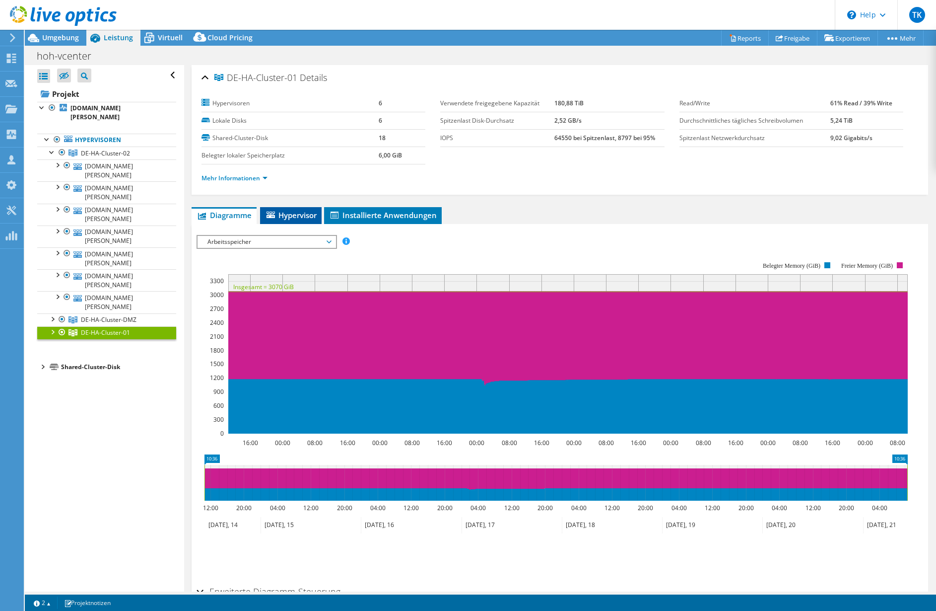
click at [288, 215] on span "Hypervisor" at bounding box center [291, 215] width 52 height 10
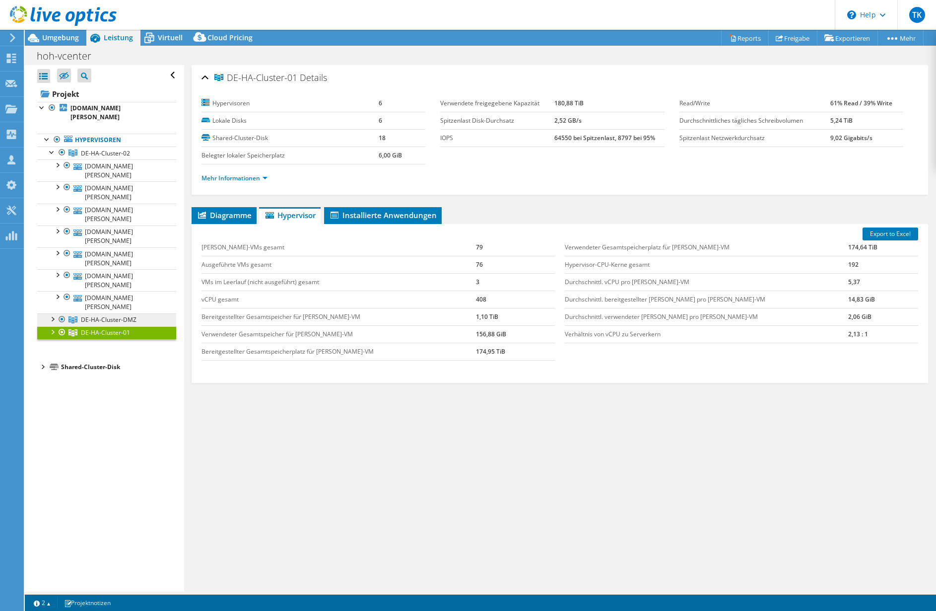
click at [107, 315] on span "DE-HA-Cluster-DMZ" at bounding box center [109, 319] width 56 height 8
click at [107, 149] on span "DE-HA-Cluster-02" at bounding box center [105, 153] width 49 height 8
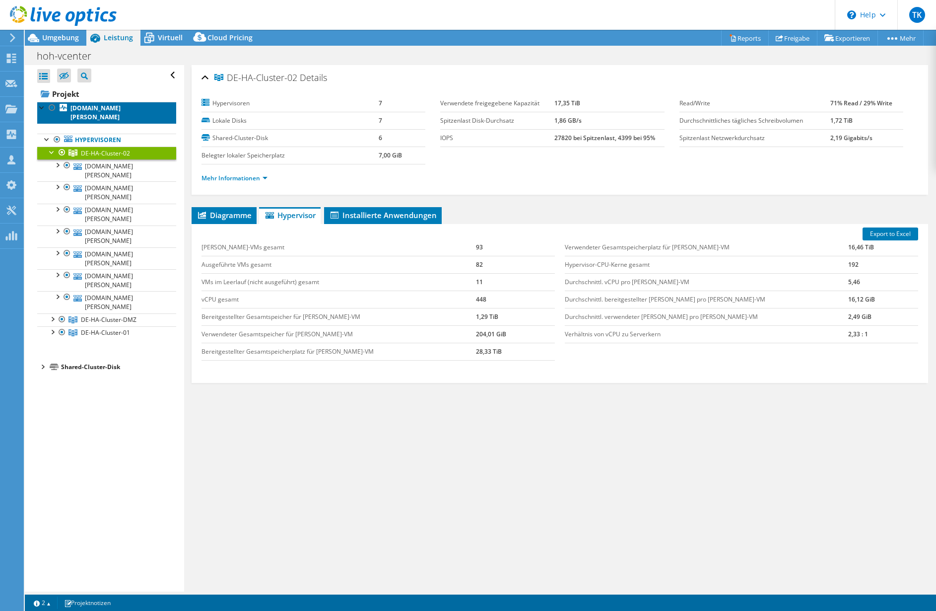
click at [99, 105] on b "[DOMAIN_NAME][PERSON_NAME]" at bounding box center [95, 112] width 50 height 17
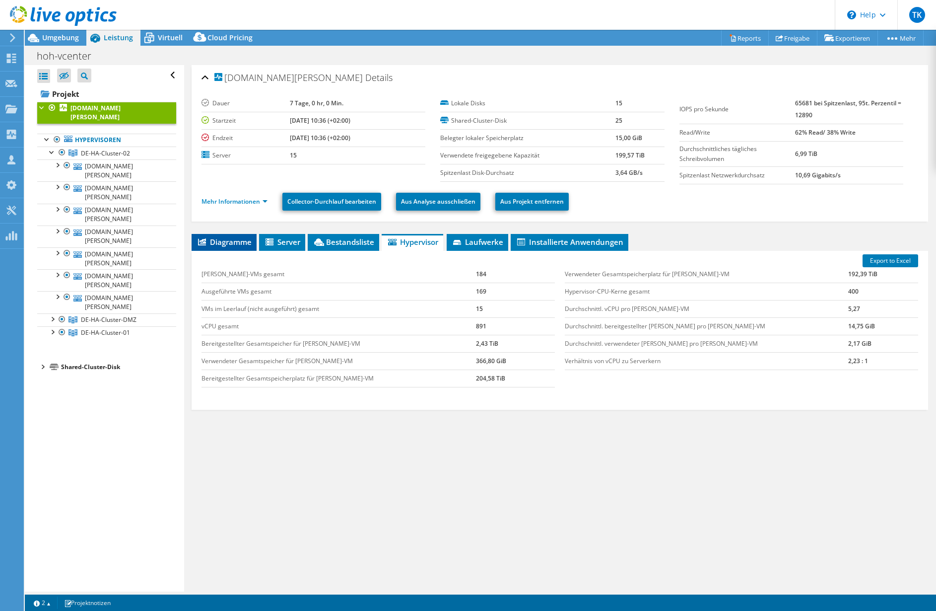
click at [223, 235] on li "Diagramme" at bounding box center [224, 242] width 65 height 17
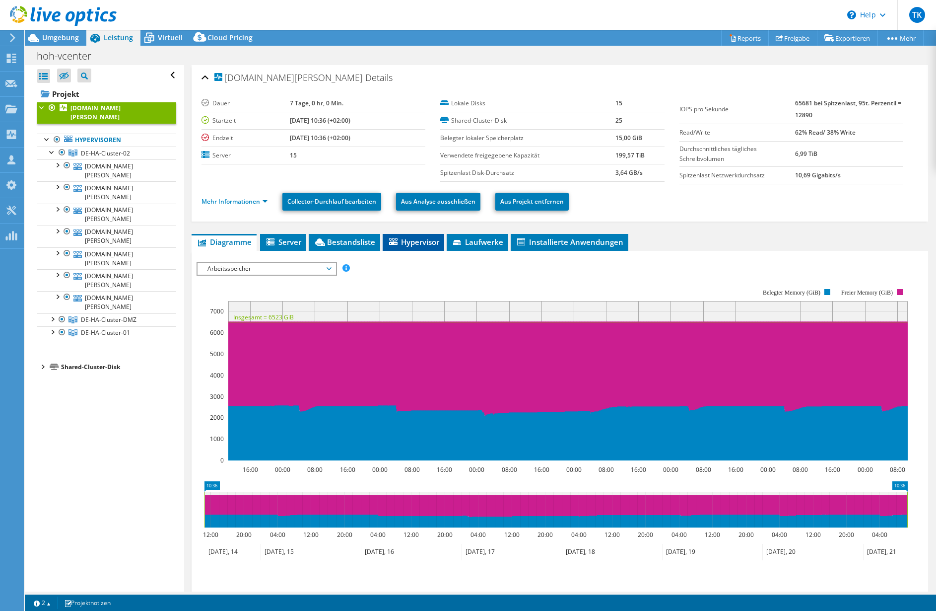
click at [419, 242] on span "Hypervisor" at bounding box center [414, 242] width 52 height 10
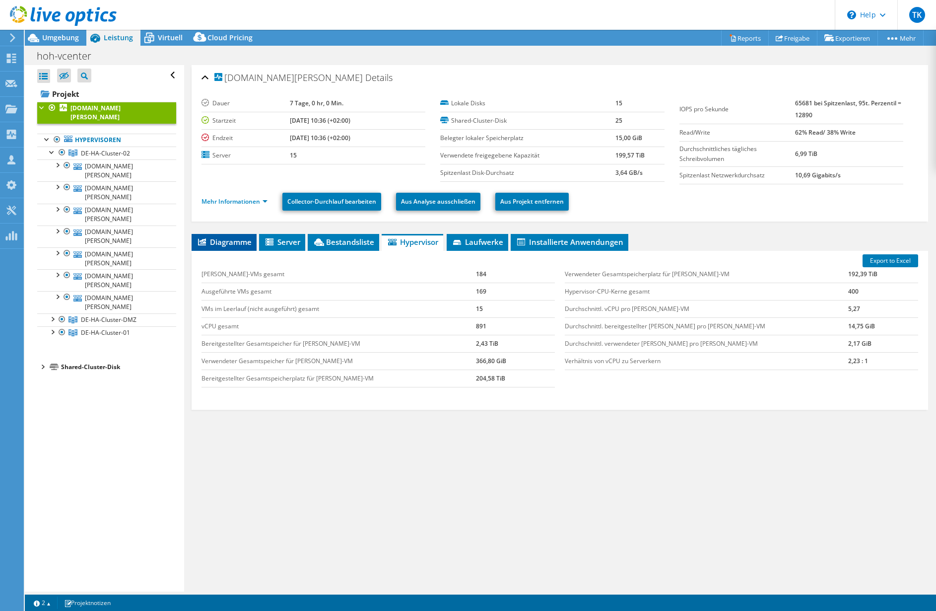
click at [221, 245] on span "Diagramme" at bounding box center [224, 242] width 55 height 10
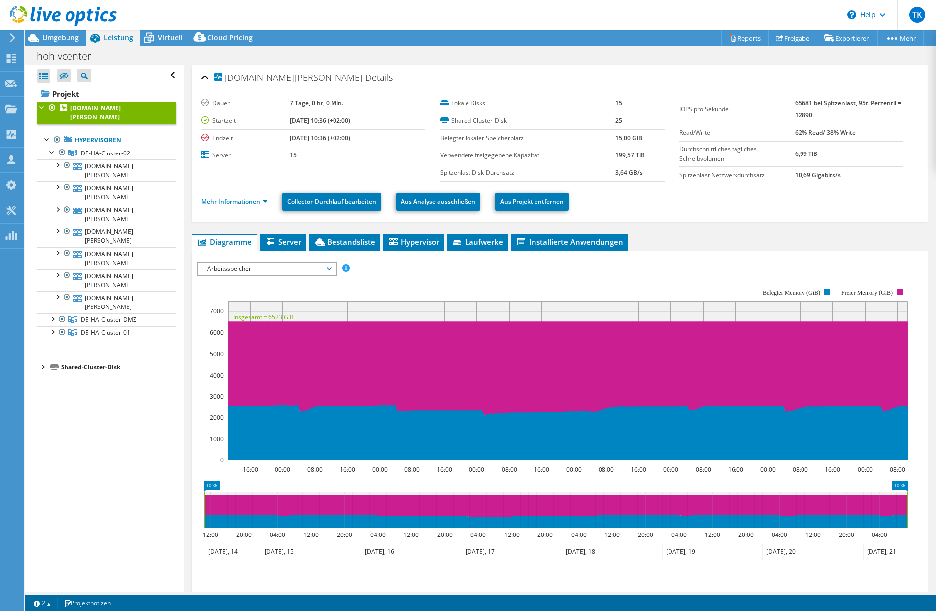
click at [269, 272] on span "Arbeitsspeicher" at bounding box center [267, 269] width 128 height 12
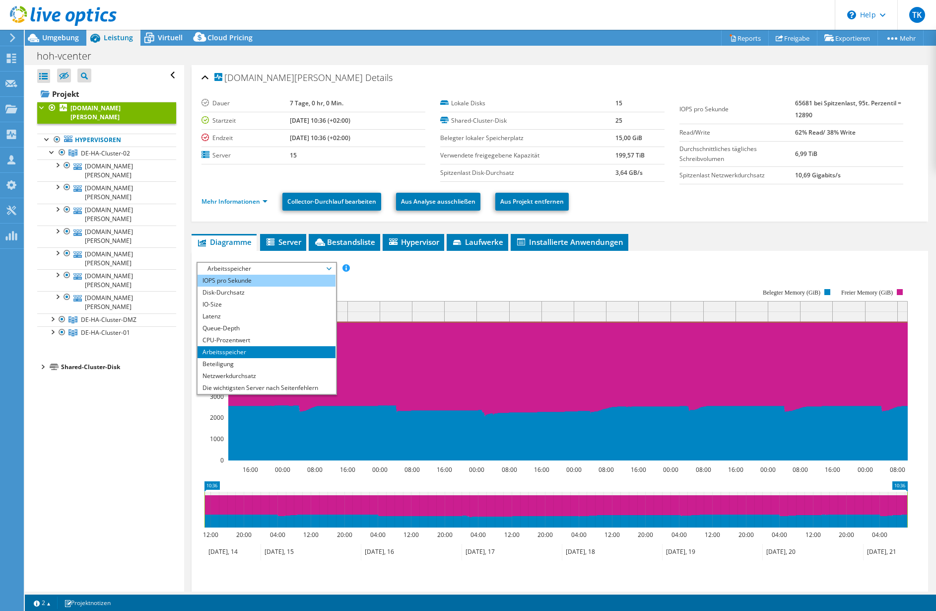
click at [236, 281] on li "IOPS pro Sekunde" at bounding box center [267, 281] width 138 height 12
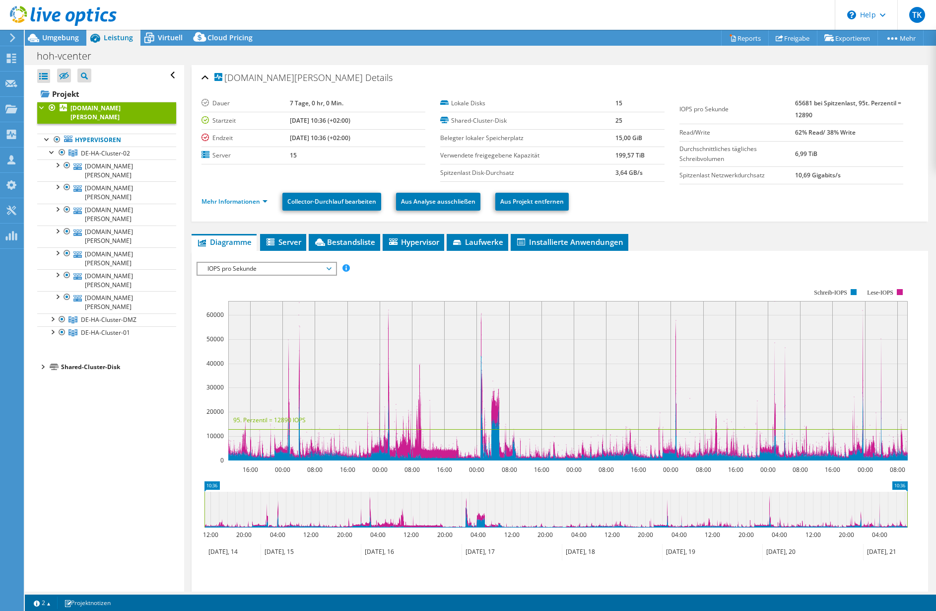
click at [226, 269] on span "IOPS pro Sekunde" at bounding box center [267, 269] width 128 height 12
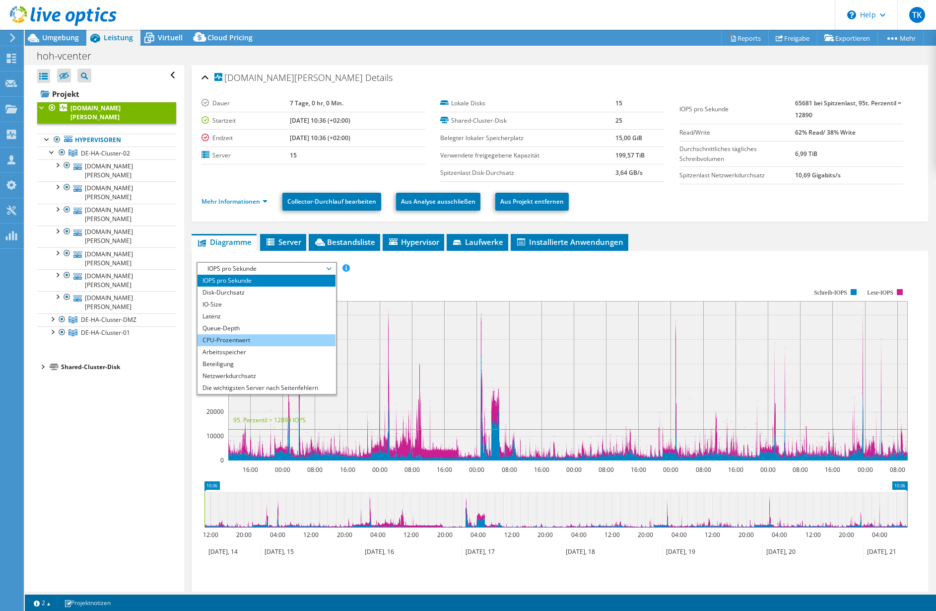
click at [216, 341] on li "CPU-Prozentwert" at bounding box center [267, 340] width 138 height 12
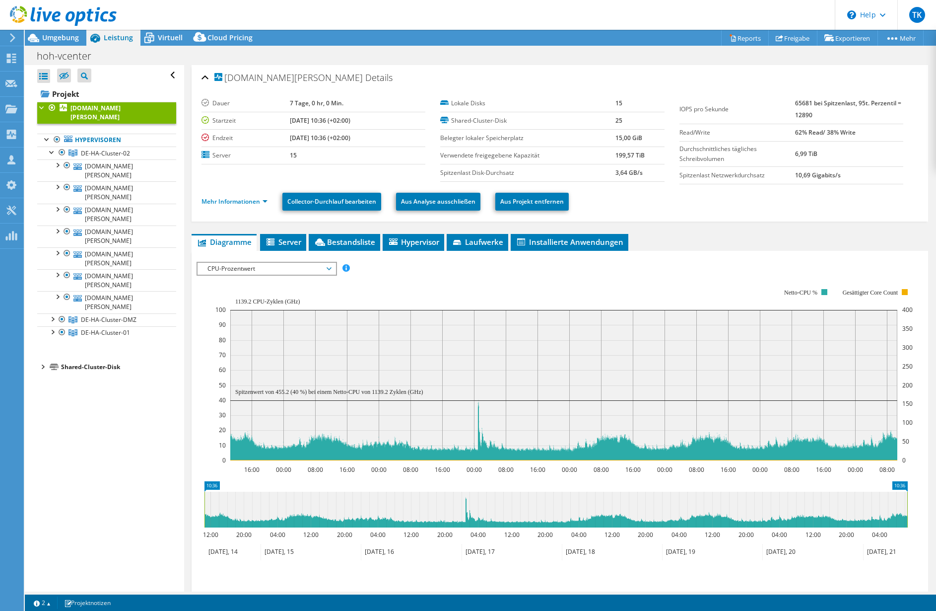
click at [330, 267] on span "CPU-Prozentwert" at bounding box center [267, 269] width 128 height 12
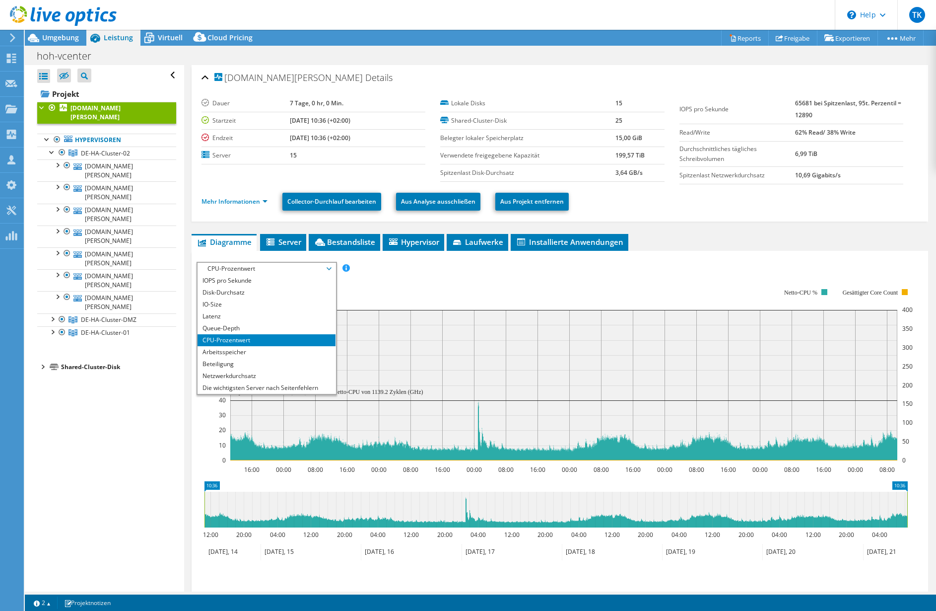
click at [446, 268] on div "IOPS pro Sekunde Disk-Durchsatz IO-Size Latenz Queue-Depth CPU-Prozentwert Arbe…" at bounding box center [560, 268] width 727 height 13
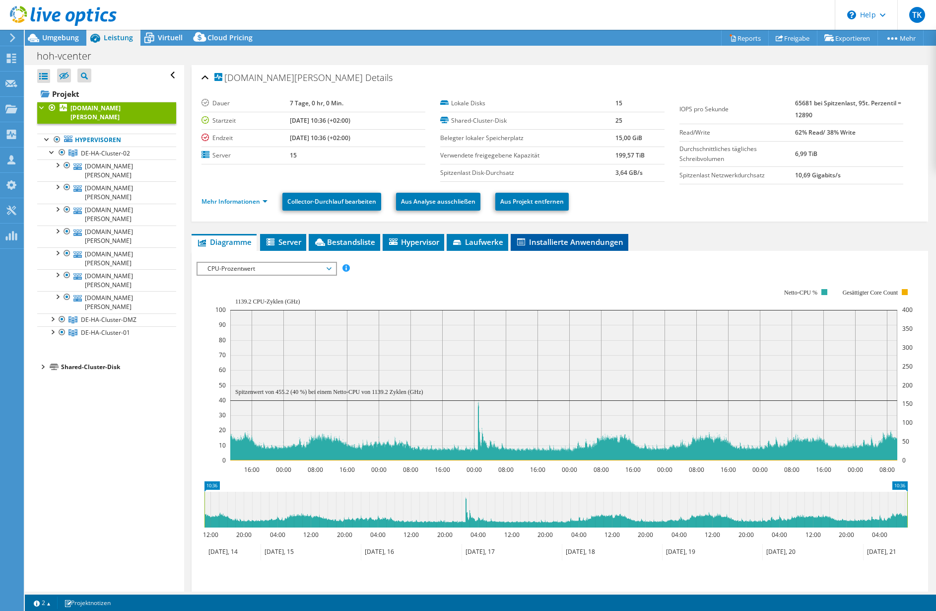
click at [592, 245] on span "Installierte Anwendungen" at bounding box center [570, 242] width 108 height 10
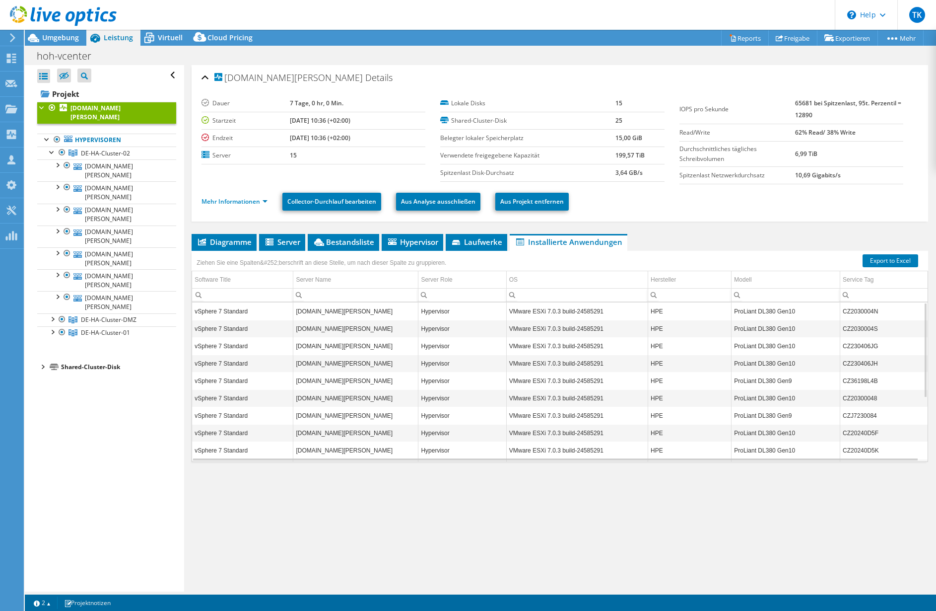
click at [315, 312] on td "[DOMAIN_NAME][PERSON_NAME]" at bounding box center [355, 310] width 125 height 17
click at [221, 314] on td "vSphere 7 Standard" at bounding box center [242, 310] width 101 height 17
click at [414, 242] on span "Hypervisor" at bounding box center [413, 242] width 52 height 10
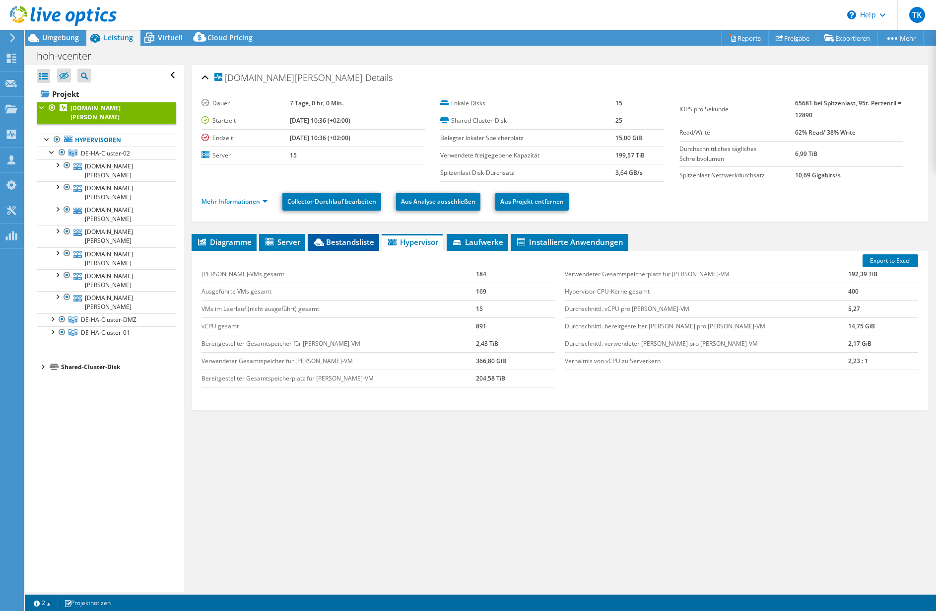
click at [351, 242] on span "Bestandsliste" at bounding box center [344, 242] width 62 height 10
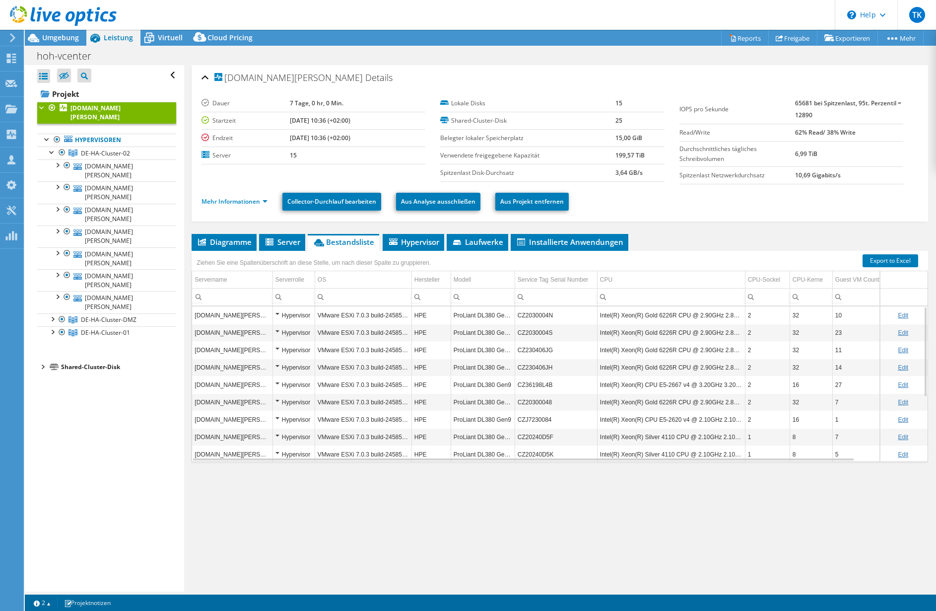
click at [278, 313] on div "Hypervisor" at bounding box center [294, 315] width 37 height 12
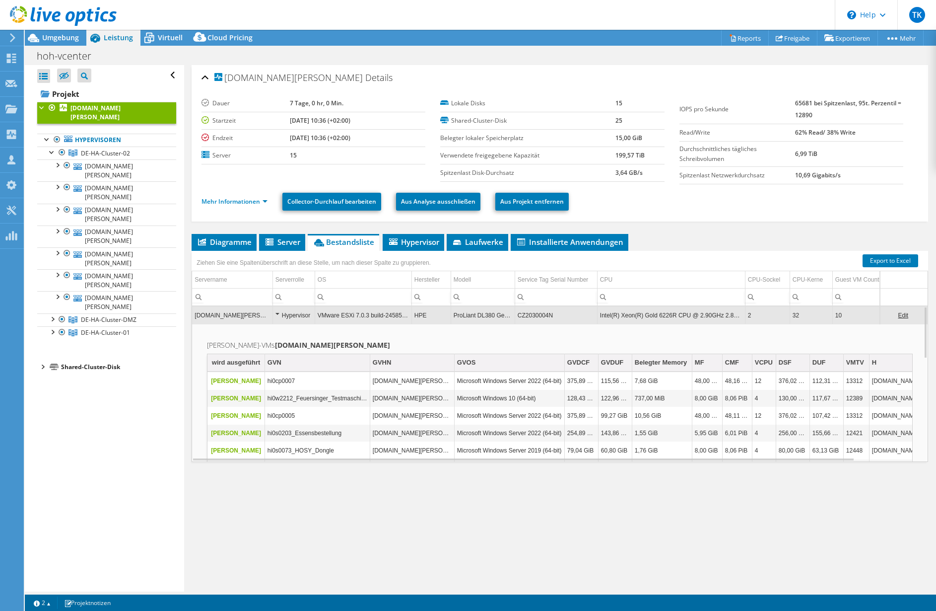
scroll to position [60, 0]
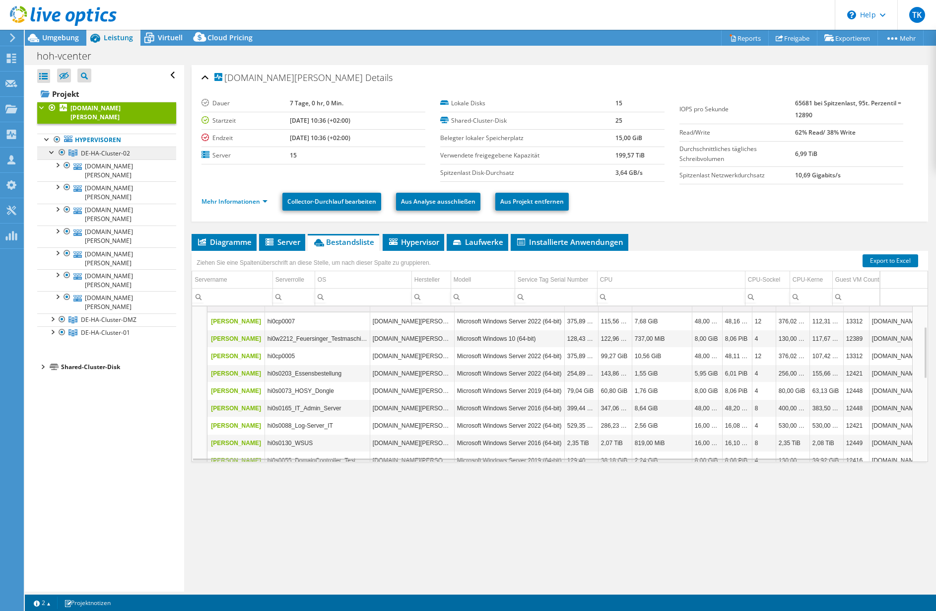
click at [105, 149] on span "DE-HA-Cluster-02" at bounding box center [105, 153] width 49 height 8
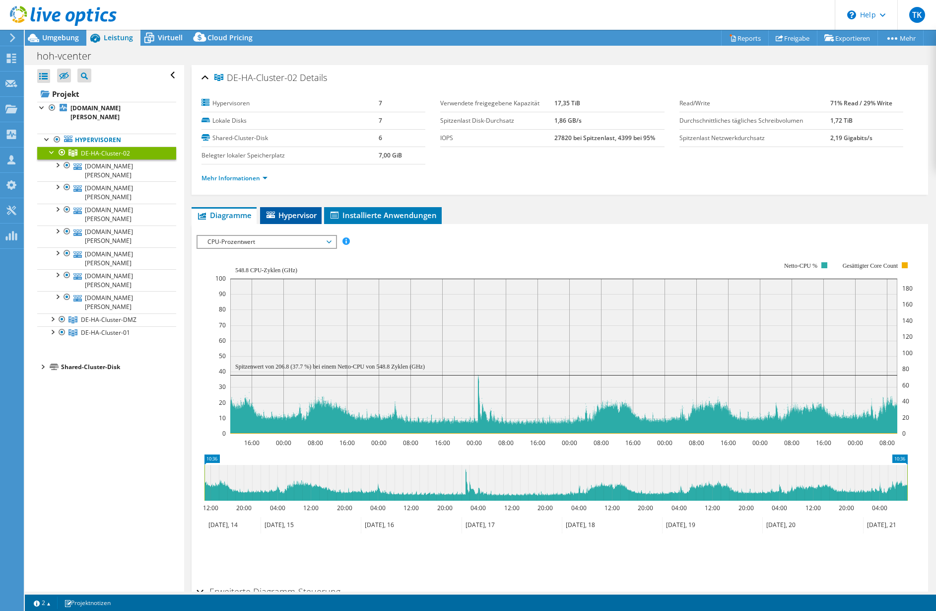
click at [295, 216] on span "Hypervisor" at bounding box center [291, 215] width 52 height 10
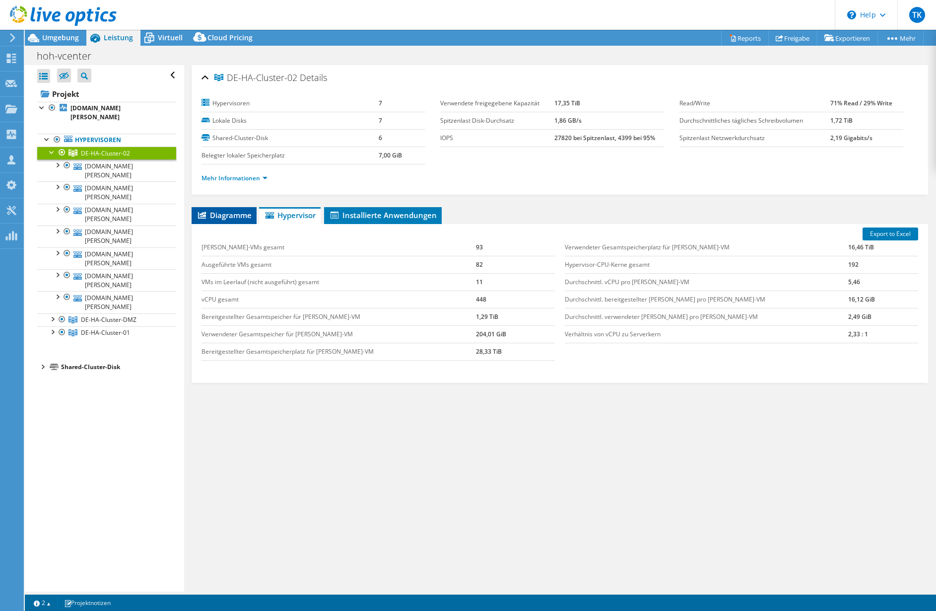
click at [214, 214] on span "Diagramme" at bounding box center [224, 215] width 55 height 10
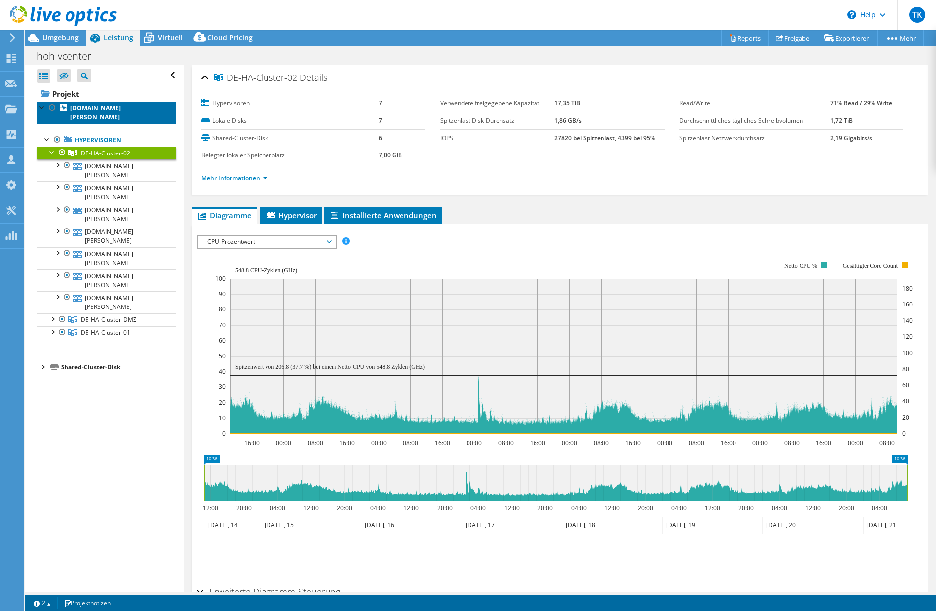
click at [85, 108] on b "[DOMAIN_NAME][PERSON_NAME]" at bounding box center [95, 112] width 50 height 17
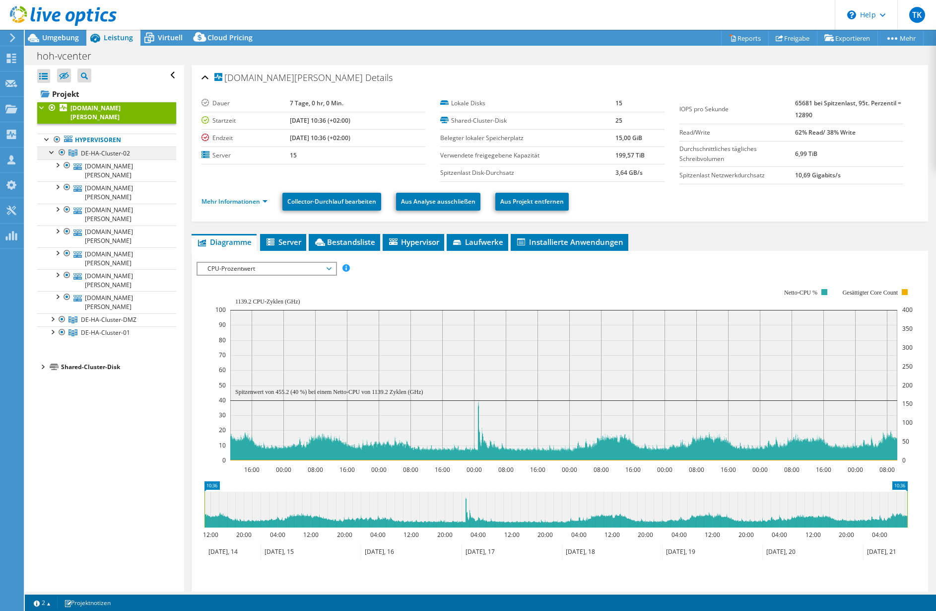
click at [104, 149] on span "DE-HA-Cluster-02" at bounding box center [105, 153] width 49 height 8
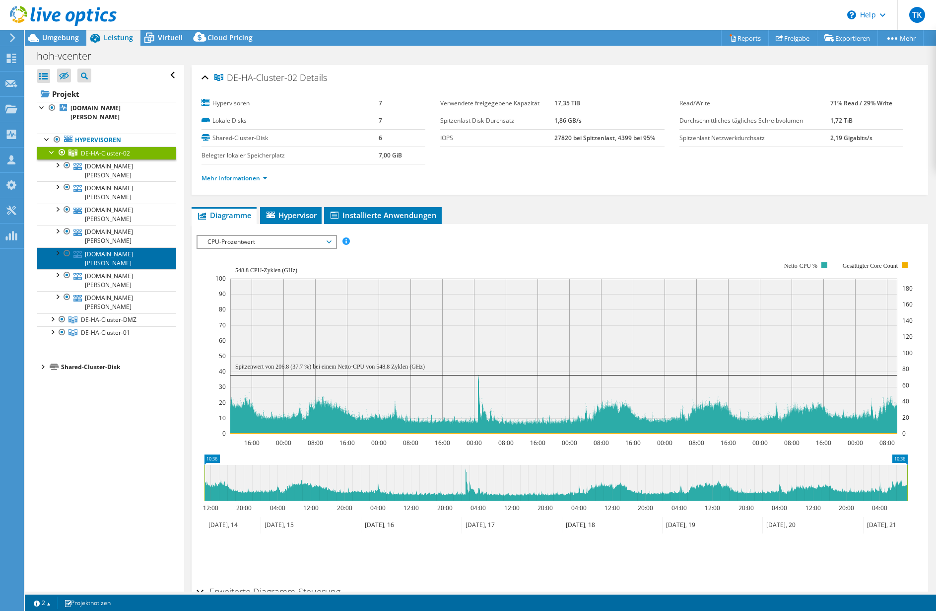
click at [111, 247] on link "[DOMAIN_NAME][PERSON_NAME]" at bounding box center [106, 258] width 139 height 22
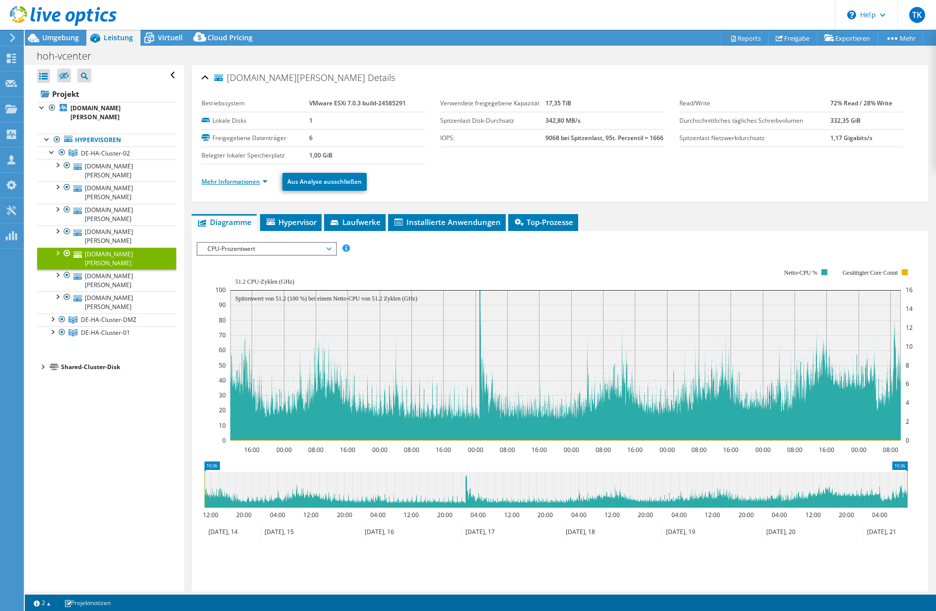
click at [264, 183] on link "Mehr Informationen" at bounding box center [235, 181] width 66 height 8
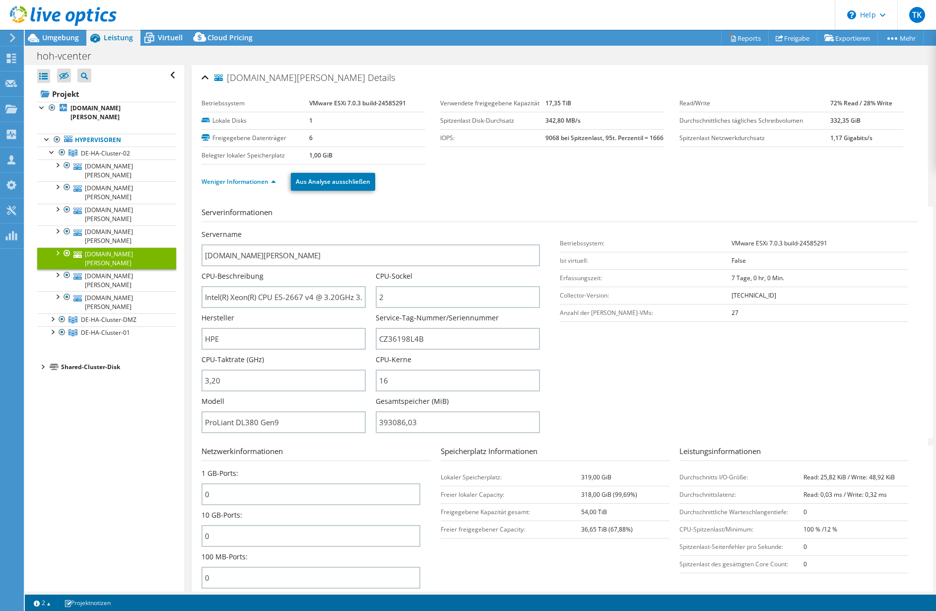
select select "EUFrankfurt"
select select "EUR"
click at [84, 134] on link "Hypervisoren" at bounding box center [106, 140] width 139 height 13
click at [89, 149] on span "DE-HA-Cluster-02" at bounding box center [105, 153] width 49 height 8
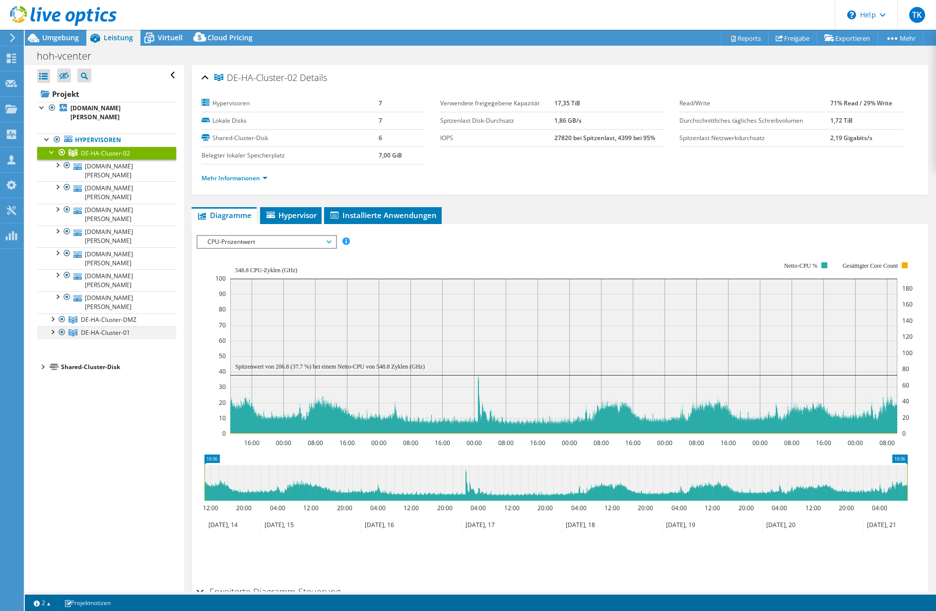
click at [52, 326] on div at bounding box center [52, 331] width 10 height 10
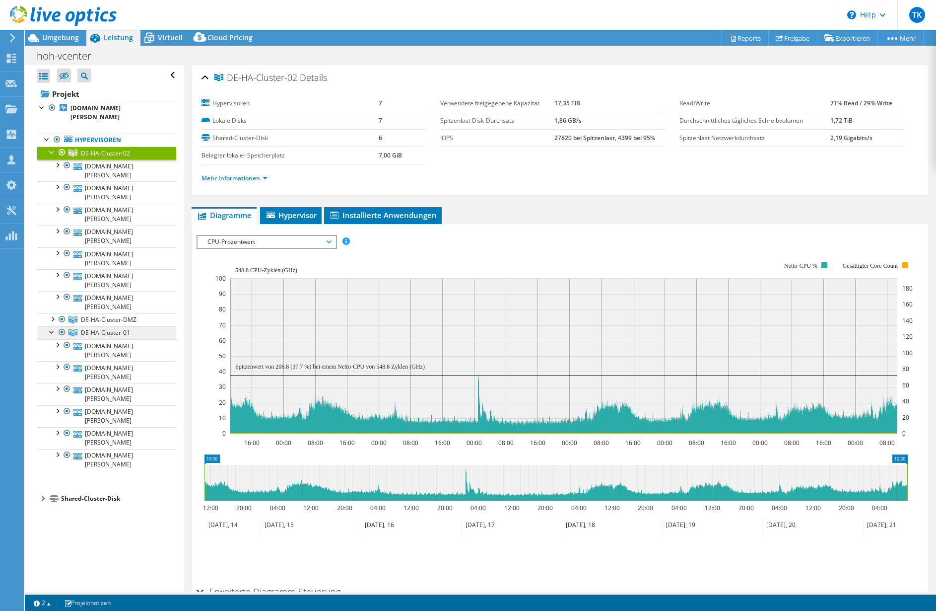
click at [102, 328] on span "DE-HA-Cluster-01" at bounding box center [105, 332] width 49 height 8
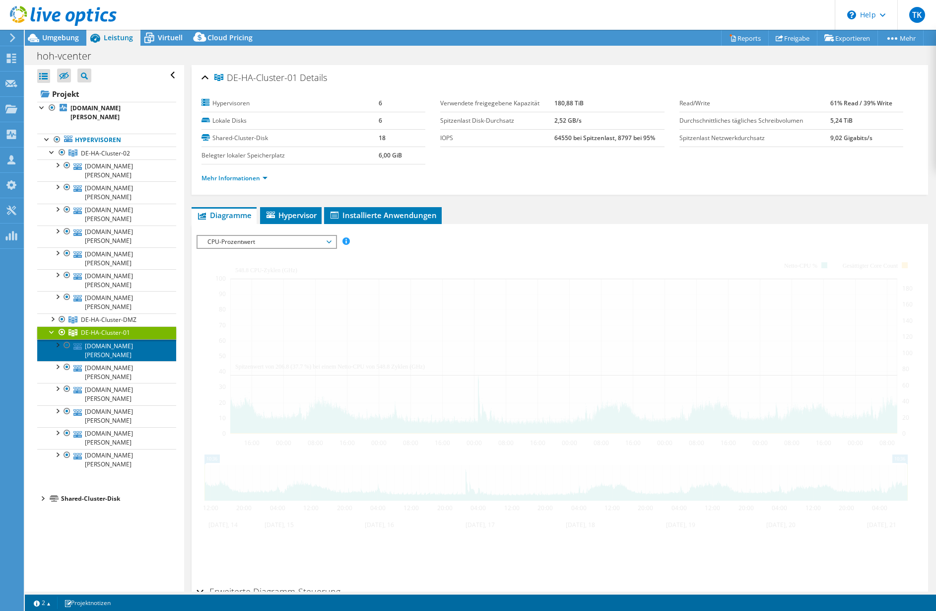
click at [103, 339] on link "[DOMAIN_NAME][PERSON_NAME]" at bounding box center [106, 350] width 139 height 22
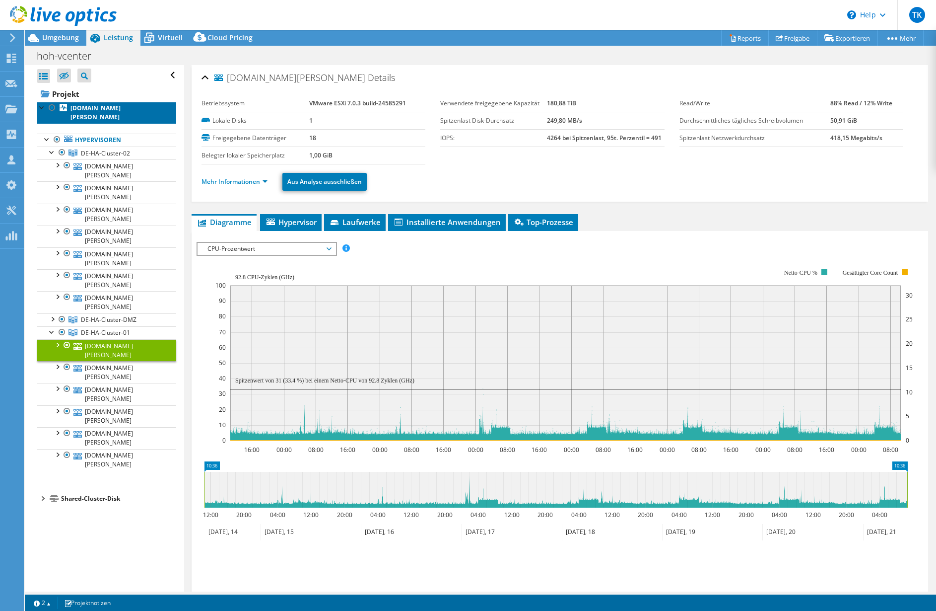
click at [94, 107] on b "[DOMAIN_NAME][PERSON_NAME]" at bounding box center [95, 112] width 50 height 17
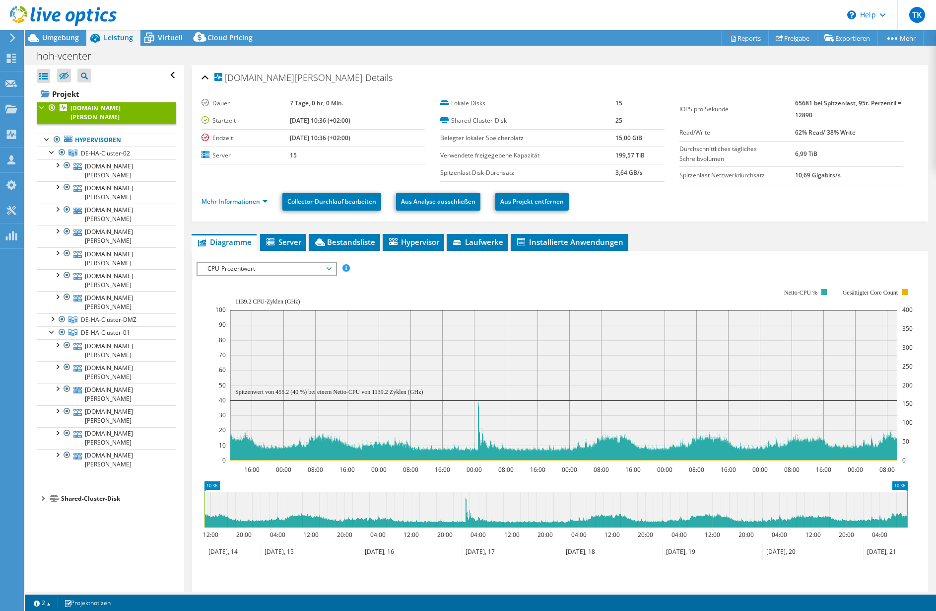
click at [65, 32] on div at bounding box center [58, 16] width 117 height 33
click at [65, 36] on span "Umgebung" at bounding box center [60, 37] width 37 height 9
